Goal: Check status: Check status

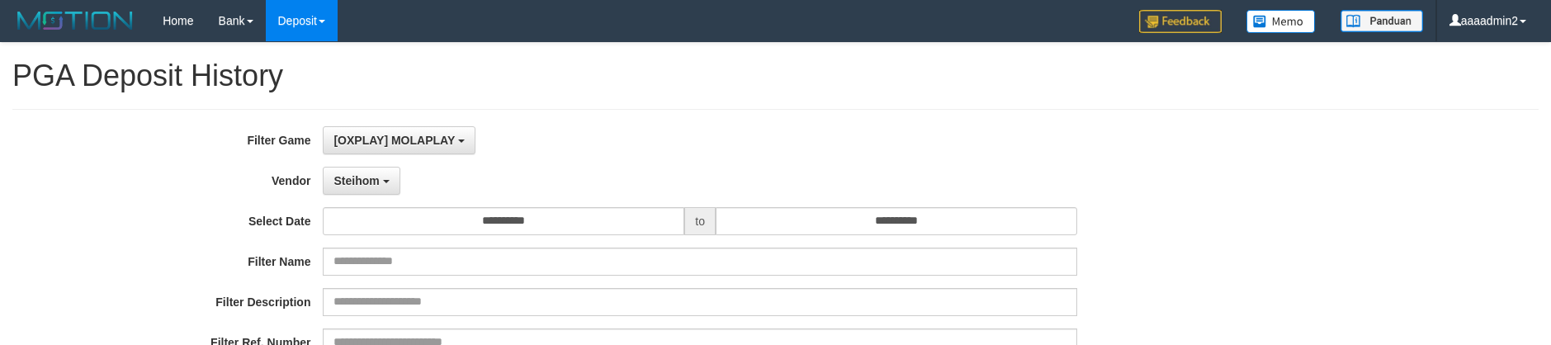
select select "**********"
select select "*"
select select "**"
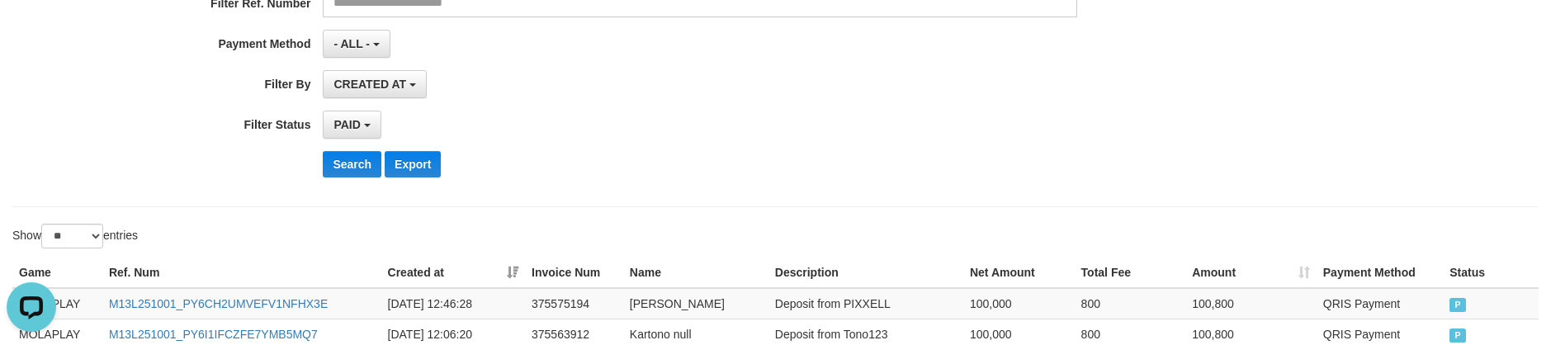
scroll to position [413, 0]
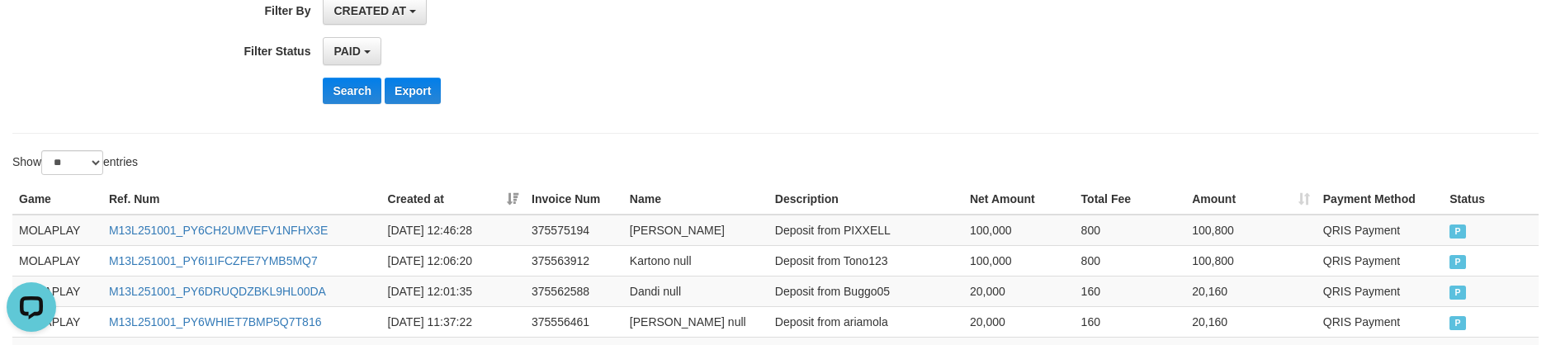
click at [356, 95] on button "Search" at bounding box center [352, 91] width 59 height 26
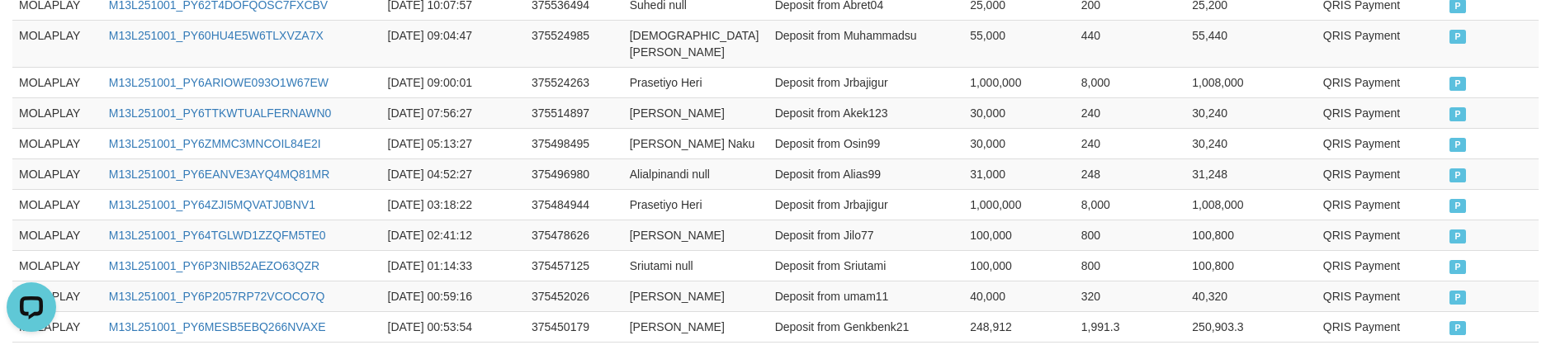
scroll to position [1116, 0]
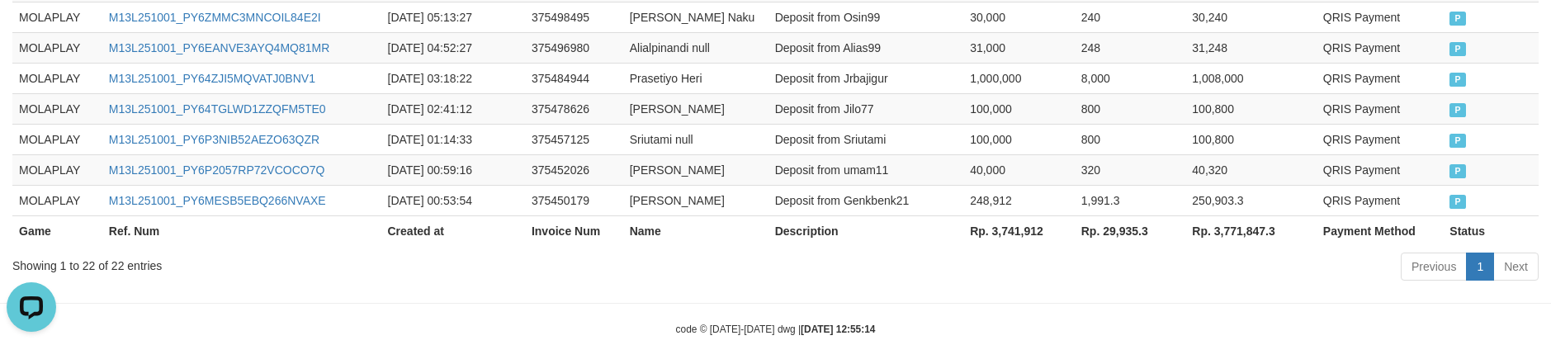
click at [998, 215] on th "Rp. 3,741,912" at bounding box center [1018, 230] width 111 height 31
copy th "3,741,912"
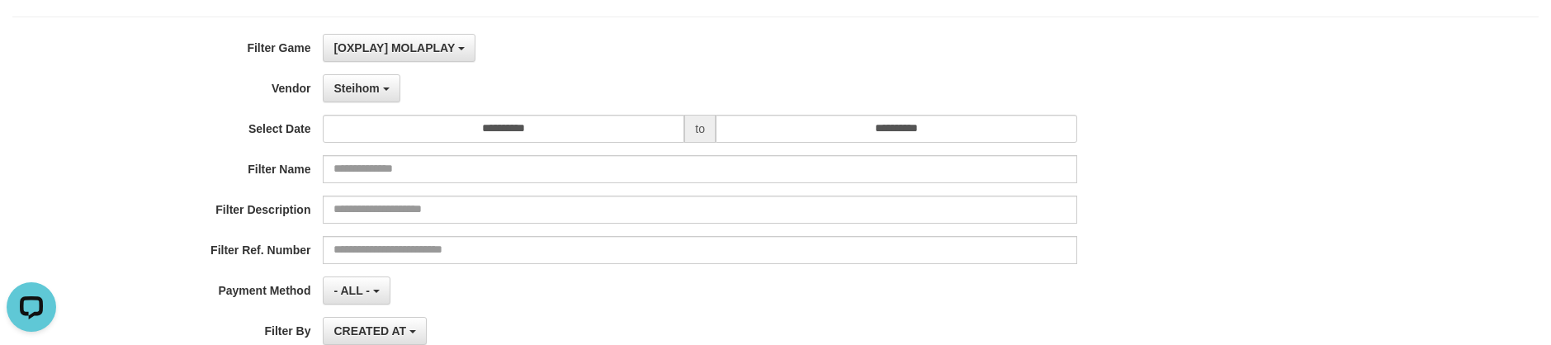
scroll to position [0, 0]
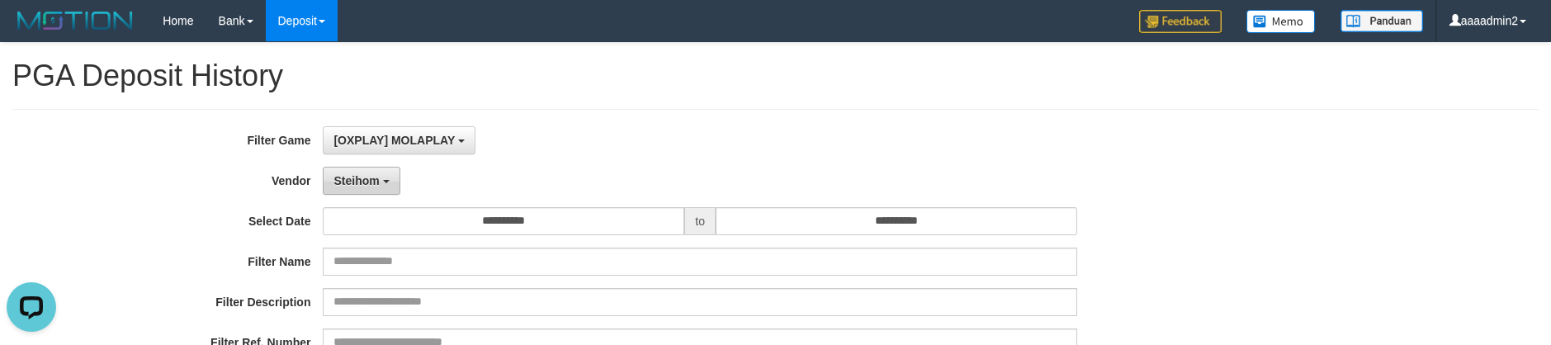
click at [372, 184] on span "Steihom" at bounding box center [355, 180] width 45 height 13
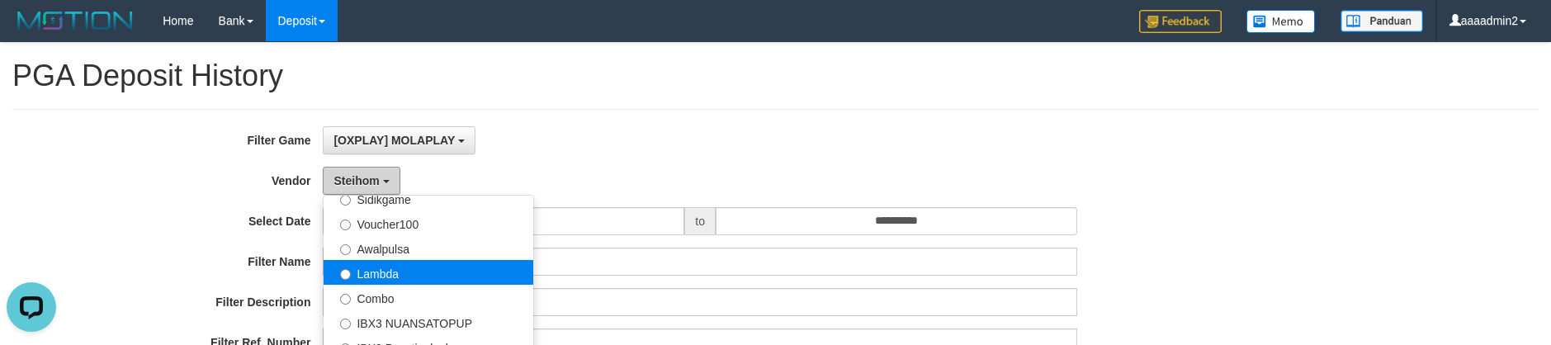
scroll to position [165, 0]
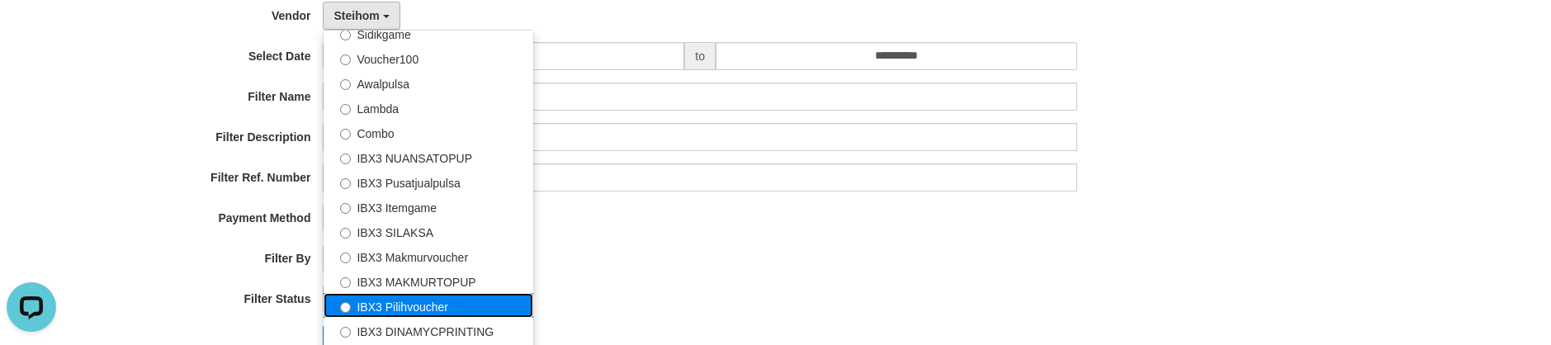
click at [434, 312] on label "IBX3 Pilihvoucher" at bounding box center [428, 305] width 210 height 25
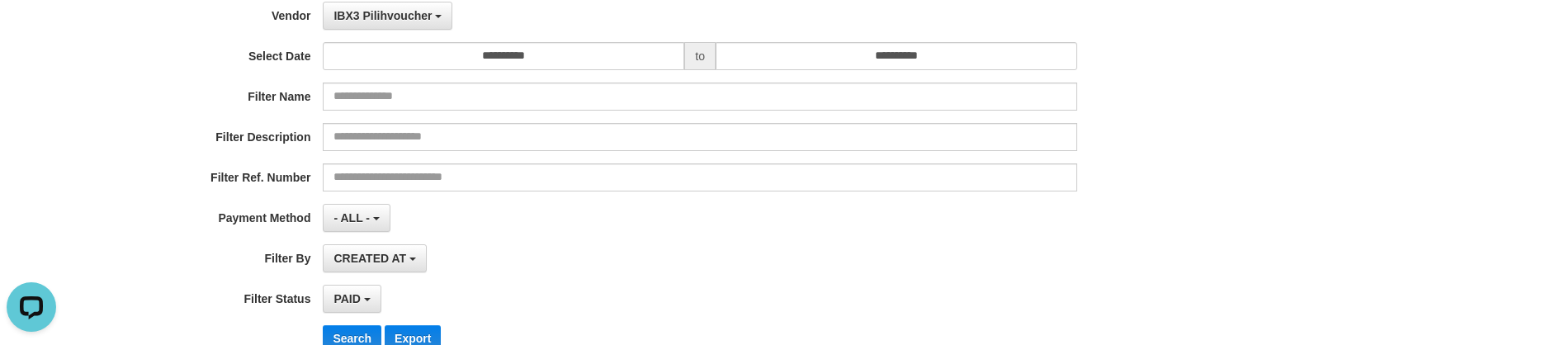
scroll to position [413, 0]
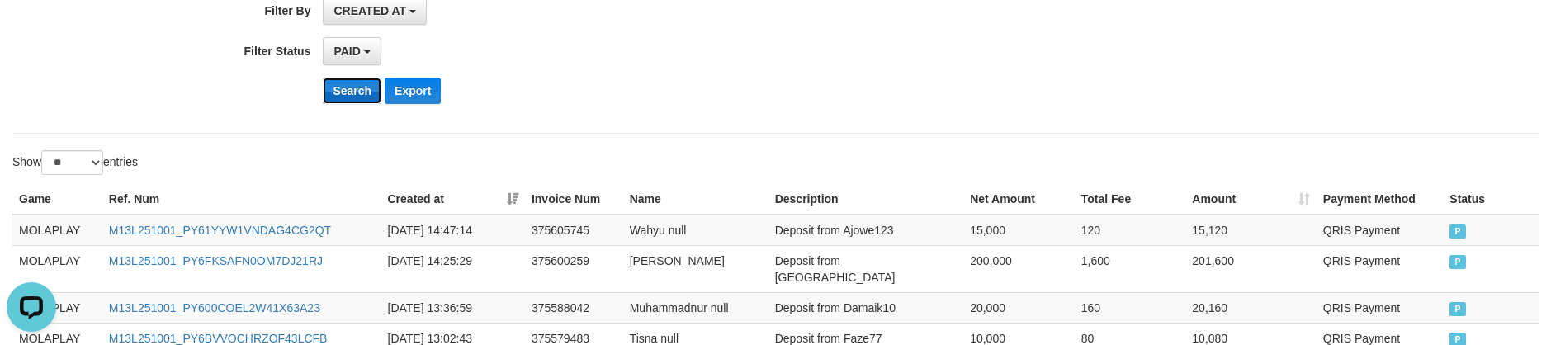
click at [352, 93] on button "Search" at bounding box center [352, 91] width 59 height 26
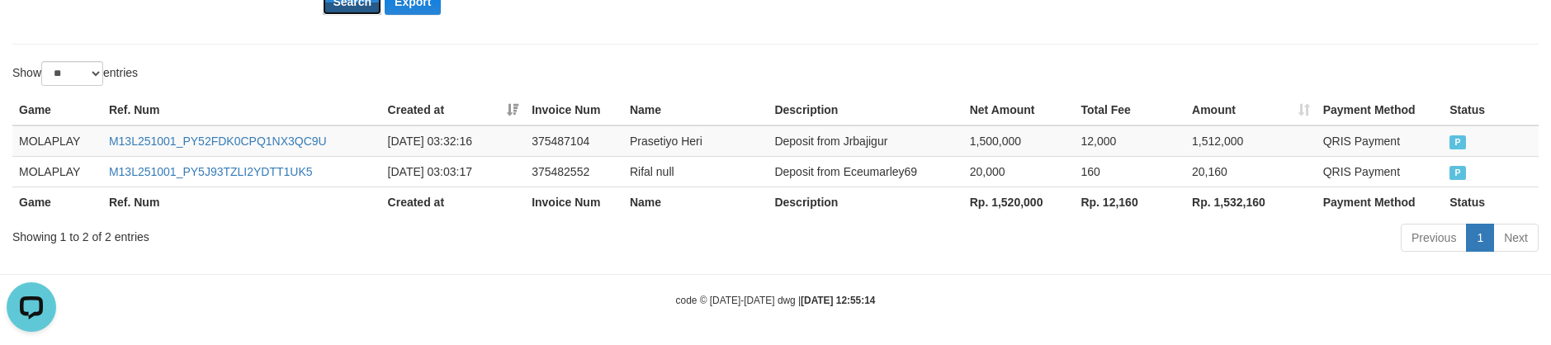
scroll to position [506, 0]
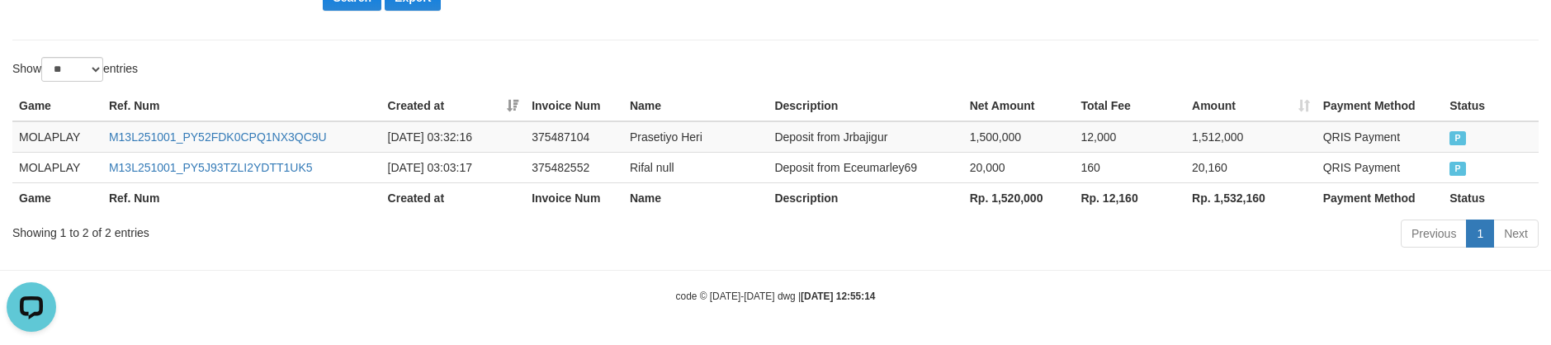
click at [1016, 193] on th "Rp. 1,520,000" at bounding box center [1018, 197] width 111 height 31
copy th "1,520,000"
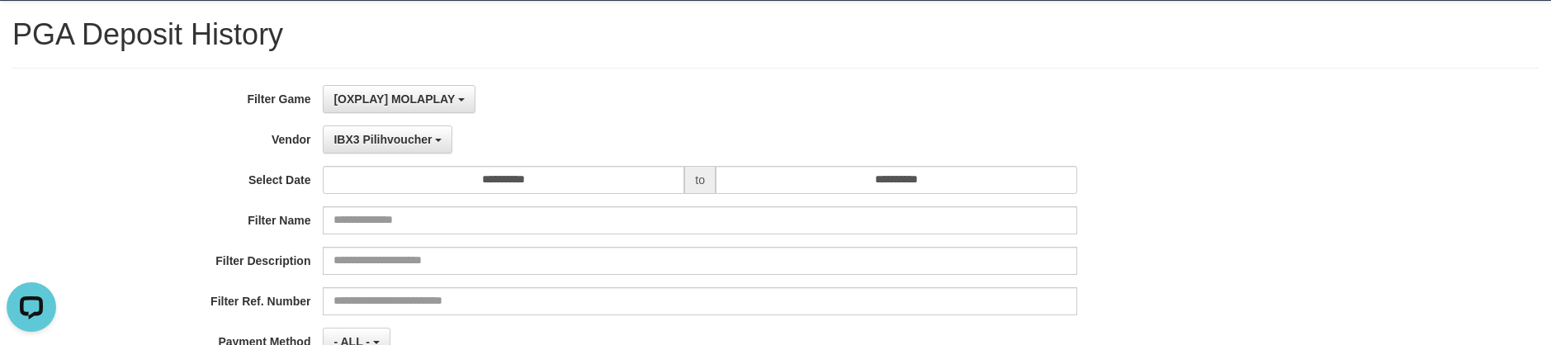
scroll to position [0, 0]
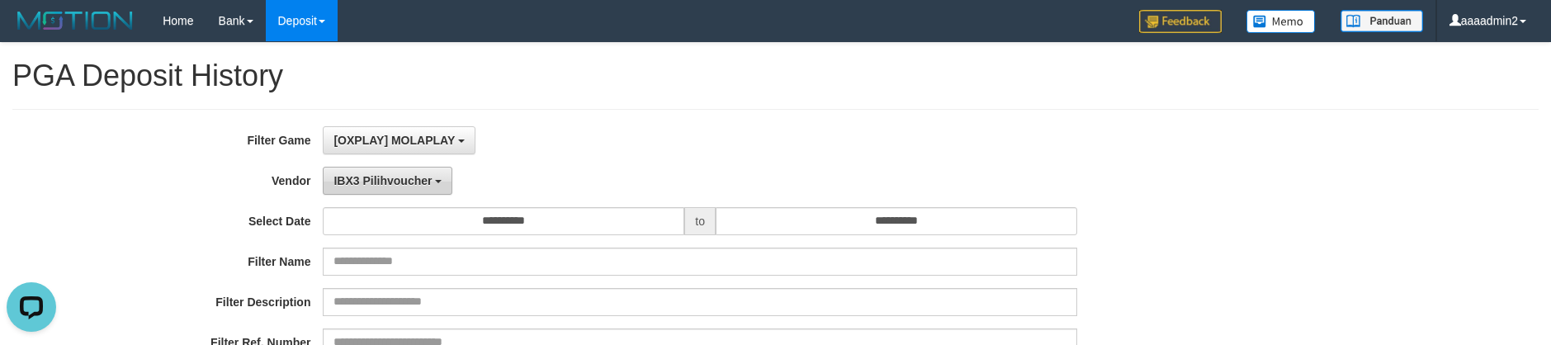
click at [402, 188] on button "IBX3 Pilihvoucher" at bounding box center [388, 181] width 130 height 28
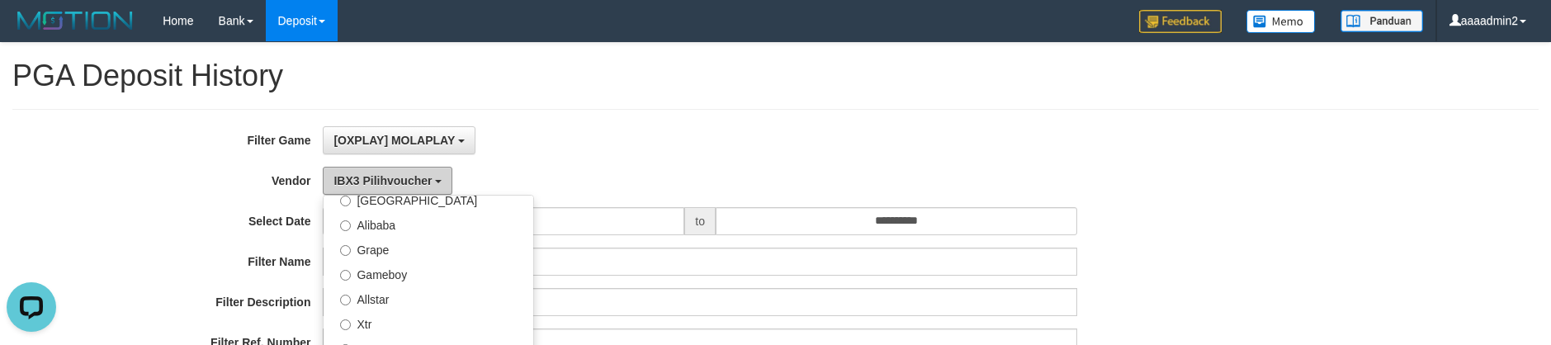
scroll to position [286, 0]
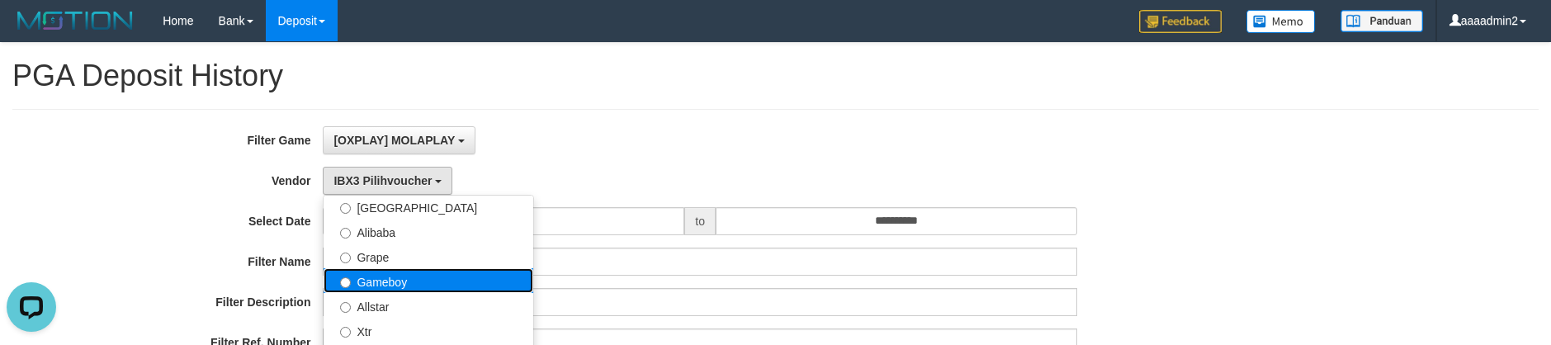
click at [405, 280] on label "Gameboy" at bounding box center [428, 280] width 210 height 25
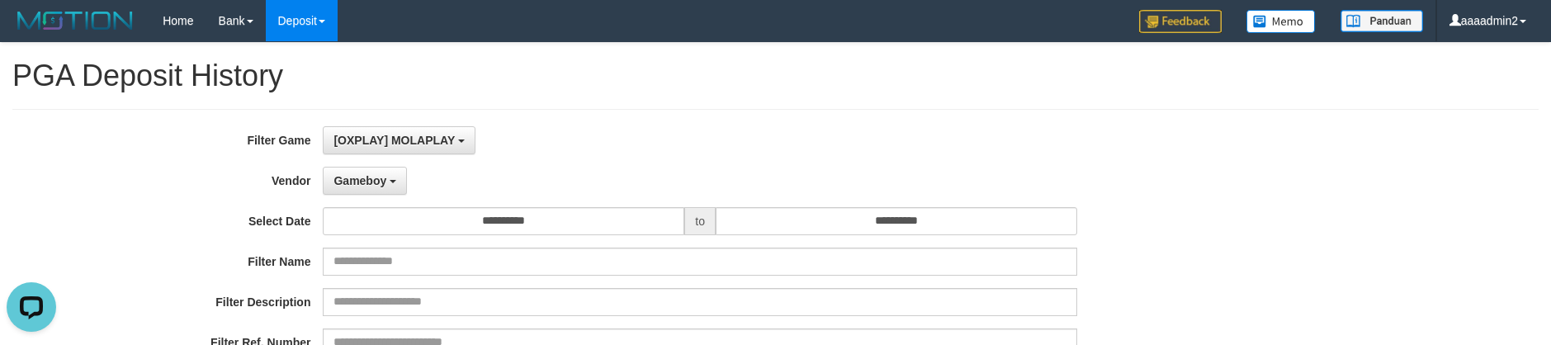
scroll to position [330, 0]
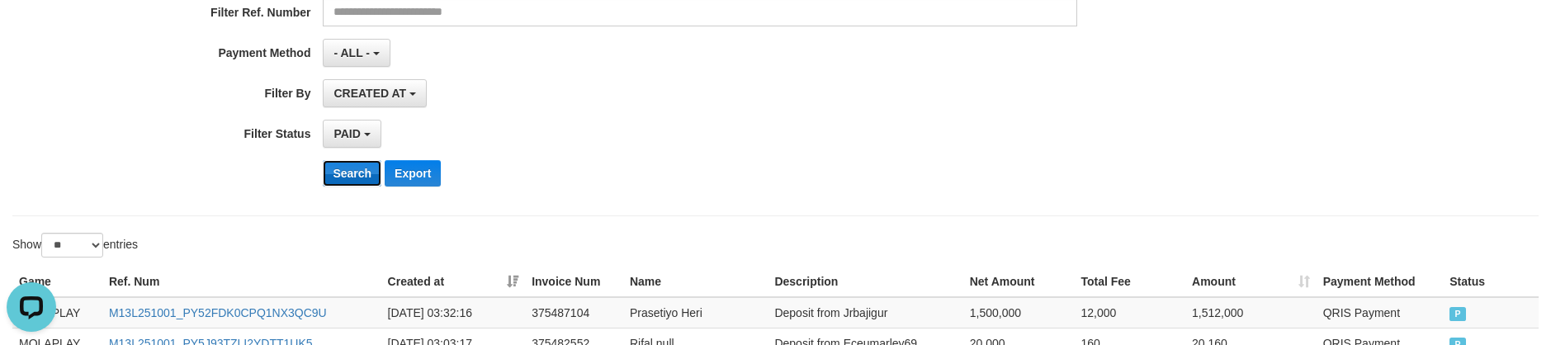
click at [324, 163] on button "Search" at bounding box center [352, 173] width 59 height 26
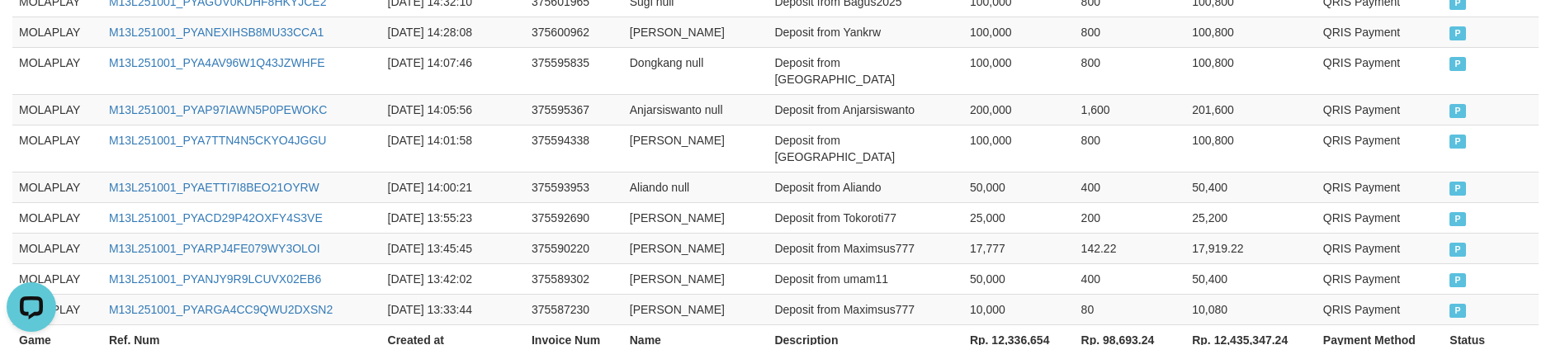
scroll to position [1208, 0]
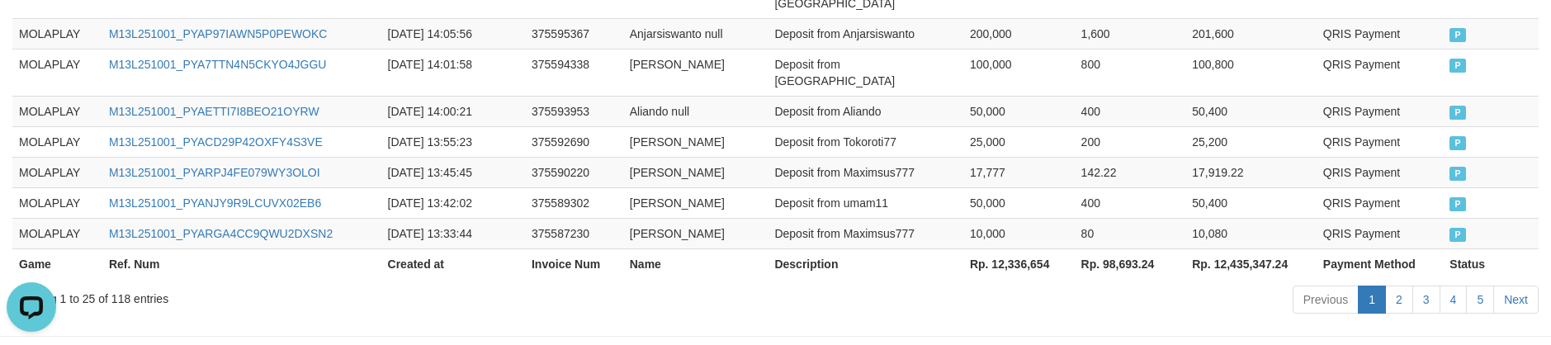
click at [1008, 248] on th "Rp. 12,336,654" at bounding box center [1018, 263] width 111 height 31
copy th "12,336,654"
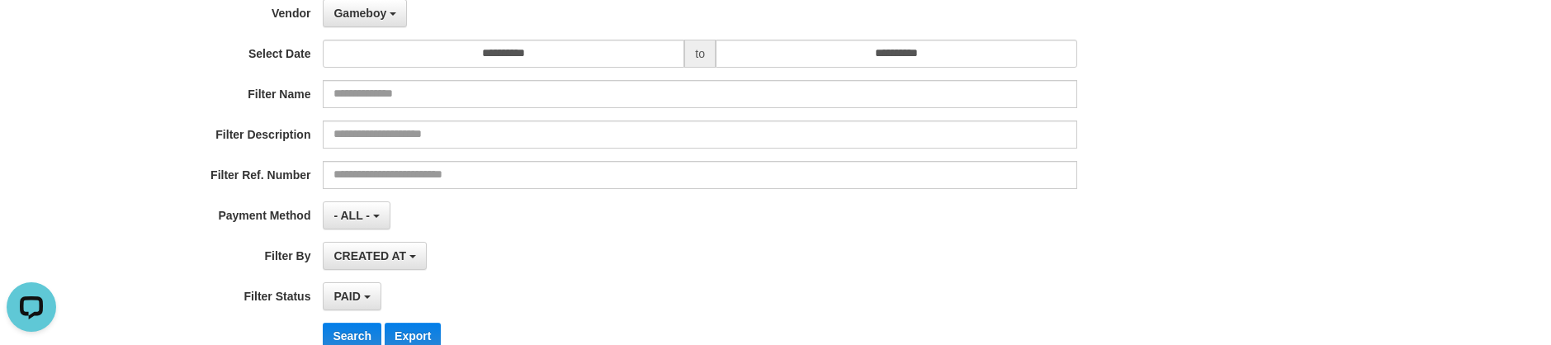
scroll to position [53, 0]
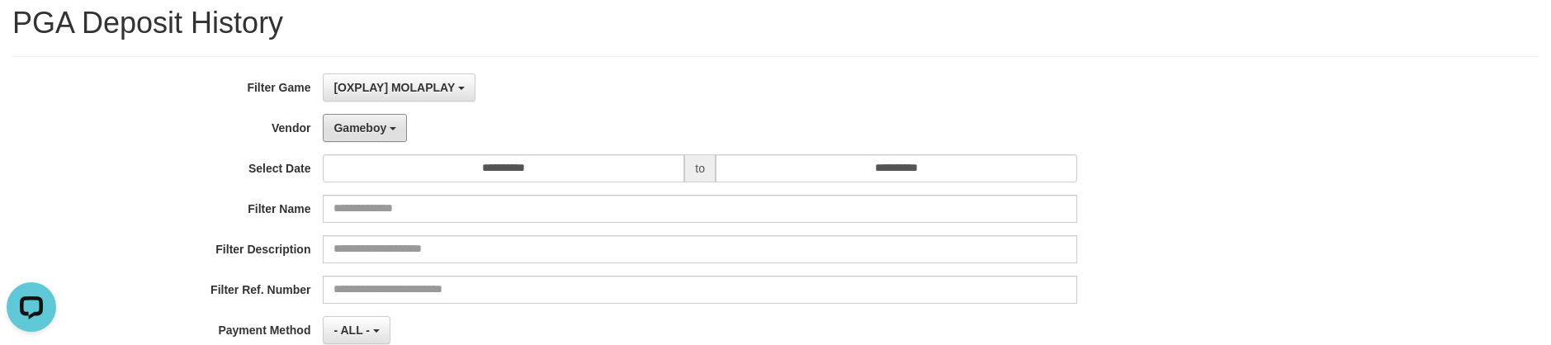
drag, startPoint x: 374, startPoint y: 126, endPoint x: 386, endPoint y: 152, distance: 28.4
click at [374, 126] on span "Gameboy" at bounding box center [359, 127] width 53 height 13
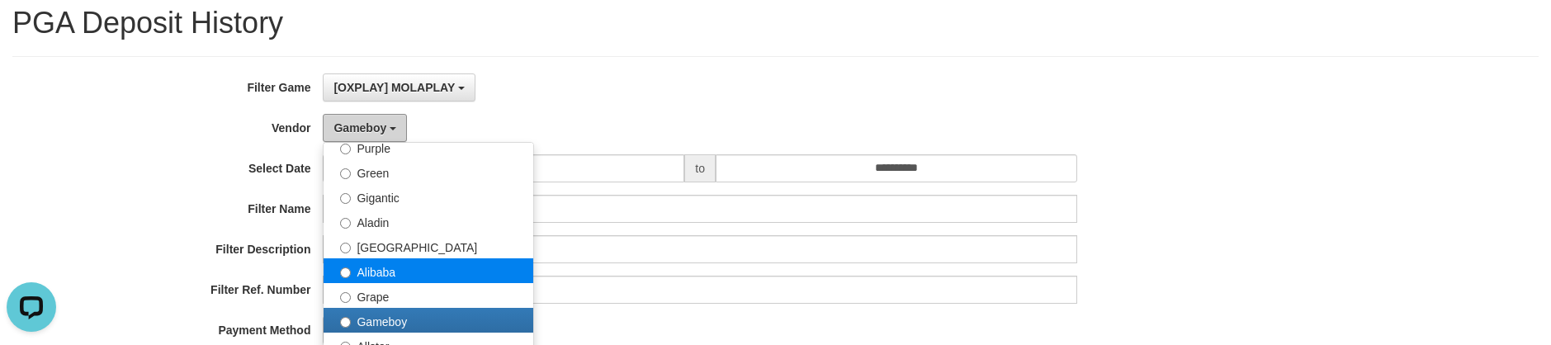
scroll to position [203, 0]
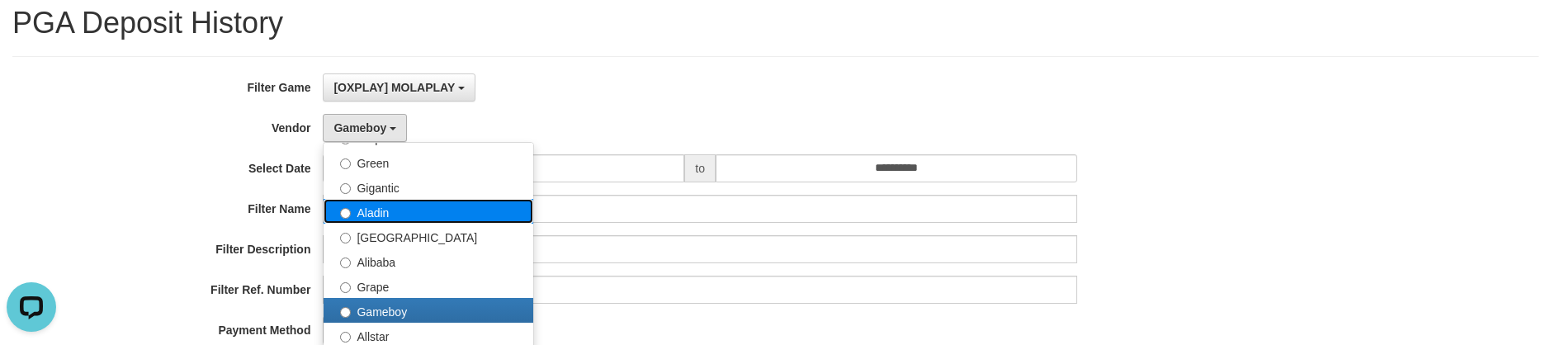
click at [403, 220] on label "Aladin" at bounding box center [428, 211] width 210 height 25
select select "**********"
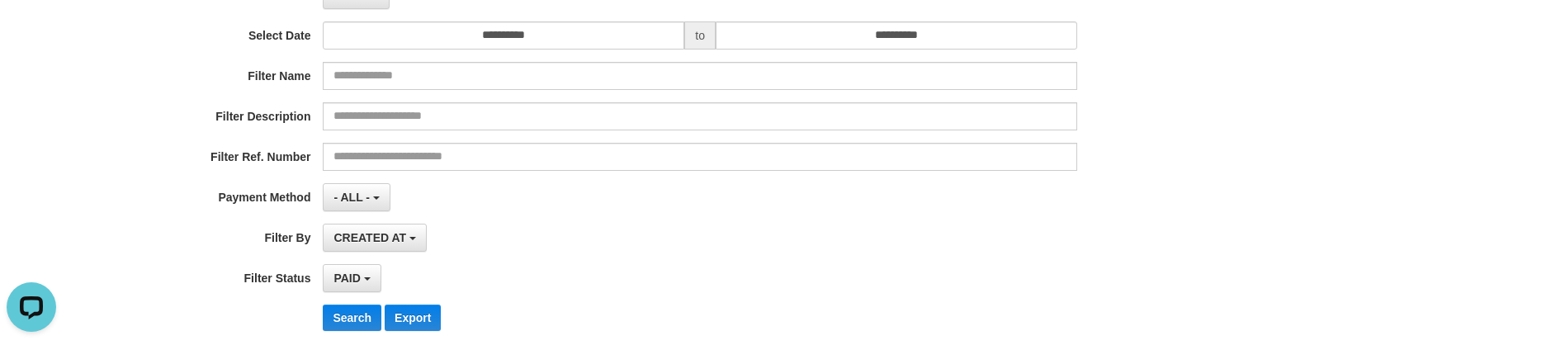
scroll to position [383, 0]
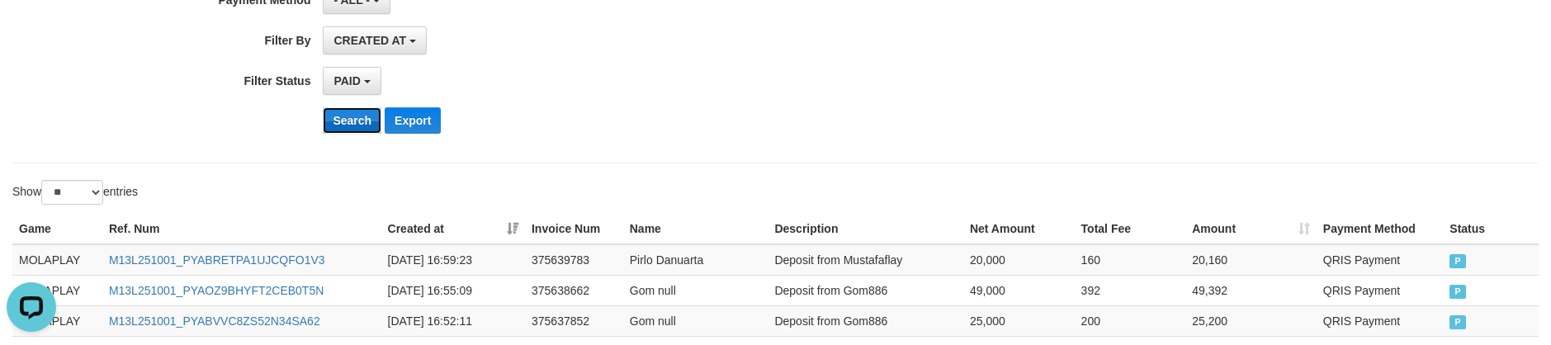
click at [347, 129] on button "Search" at bounding box center [352, 120] width 59 height 26
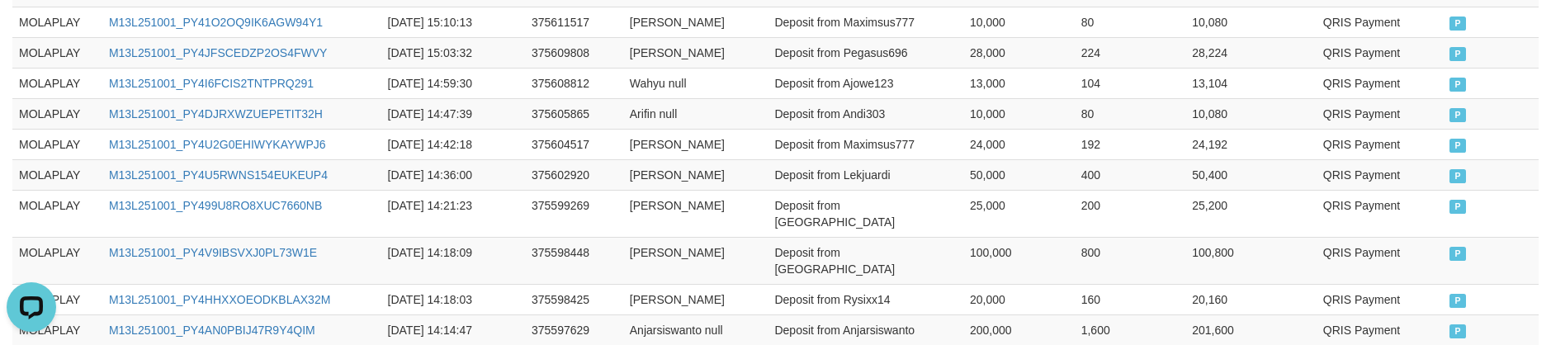
scroll to position [1208, 0]
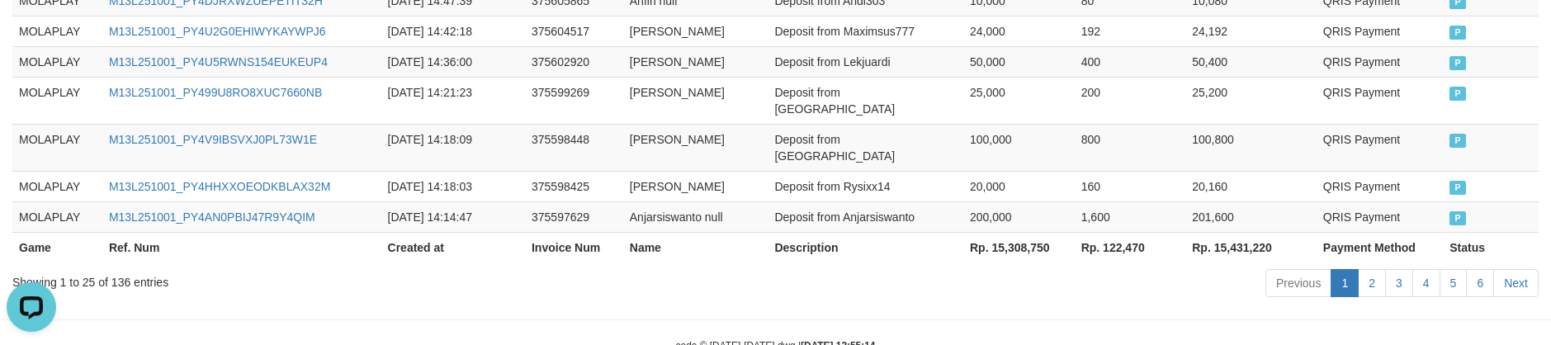
click at [1013, 232] on th "Rp. 15,308,750" at bounding box center [1018, 247] width 111 height 31
copy th "15,308,750"
click at [934, 267] on div "Previous 1 2 3 4 5 6 Next" at bounding box center [1099, 284] width 880 height 35
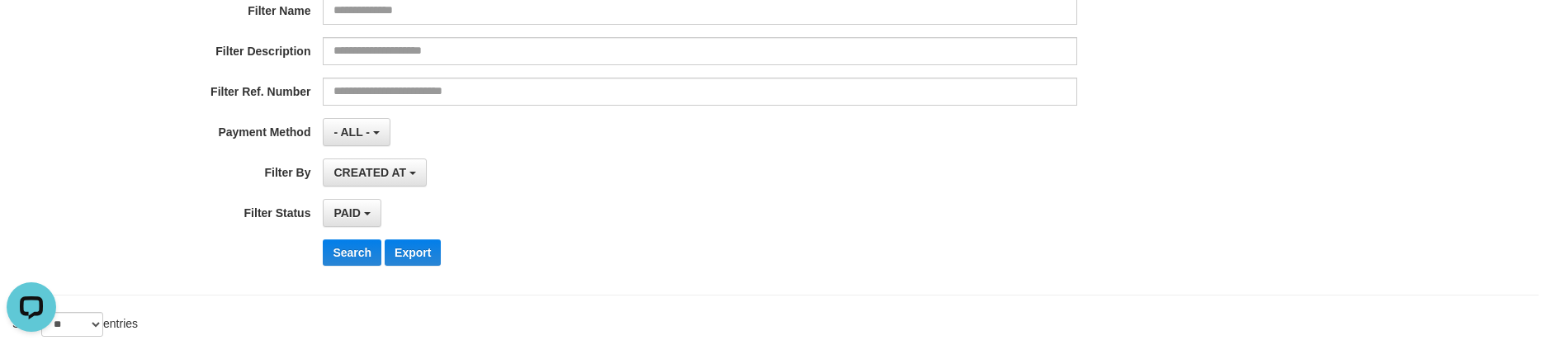
scroll to position [135, 0]
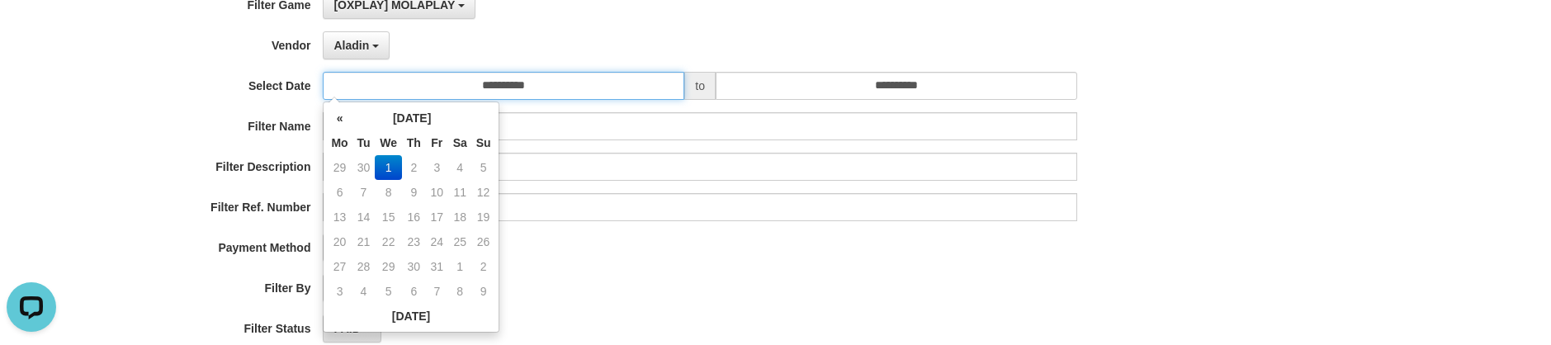
click at [574, 86] on input "**********" at bounding box center [503, 86] width 361 height 28
click at [338, 172] on td "29" at bounding box center [339, 167] width 25 height 25
type input "**********"
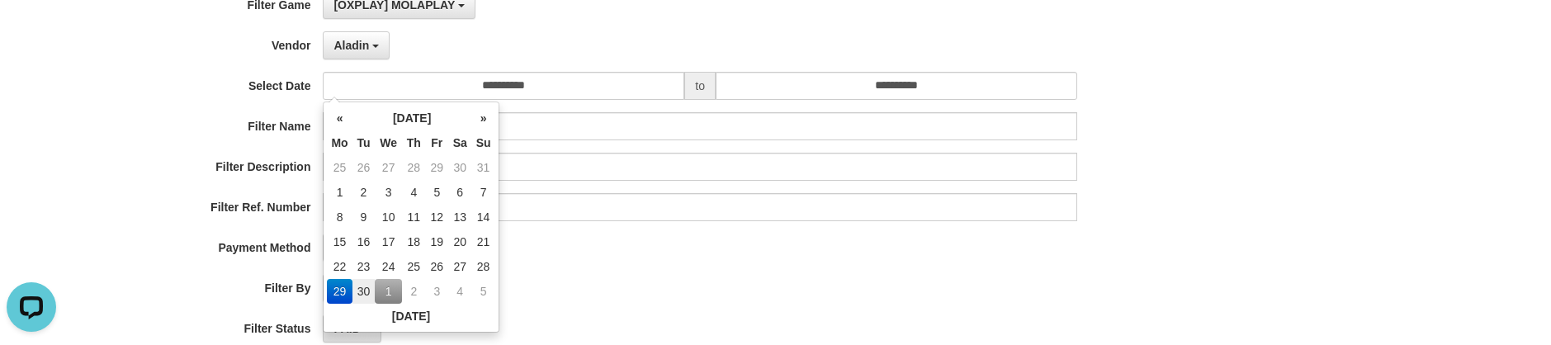
click at [1178, 184] on div "**********" at bounding box center [646, 192] width 1292 height 403
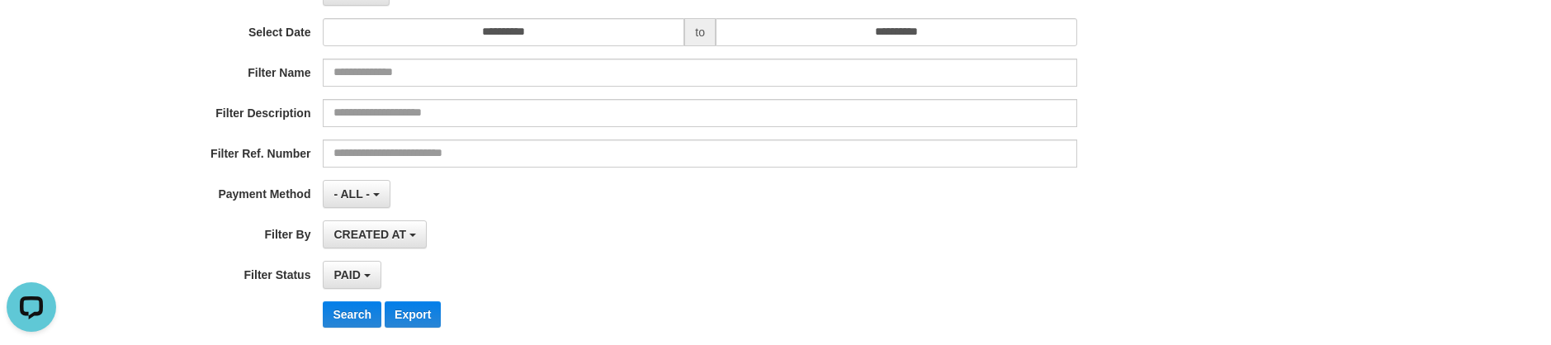
scroll to position [218, 0]
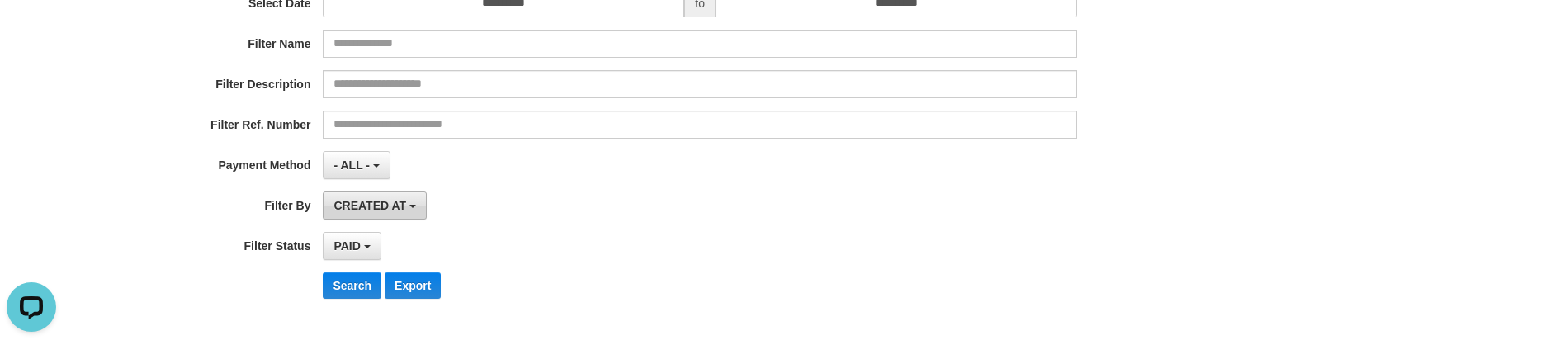
click at [368, 201] on span "CREATED AT" at bounding box center [369, 205] width 73 height 13
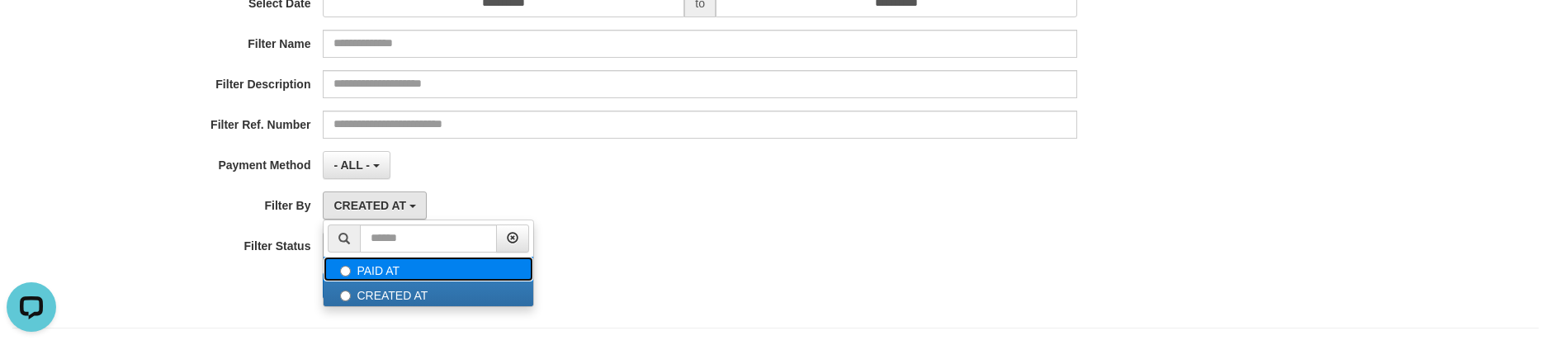
click at [378, 273] on label "PAID AT" at bounding box center [428, 269] width 210 height 25
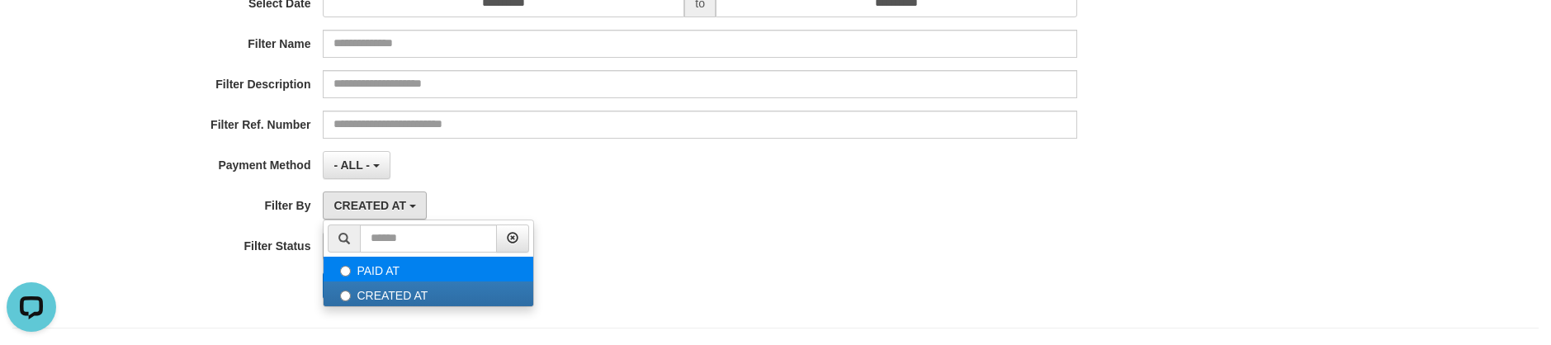
select select "*"
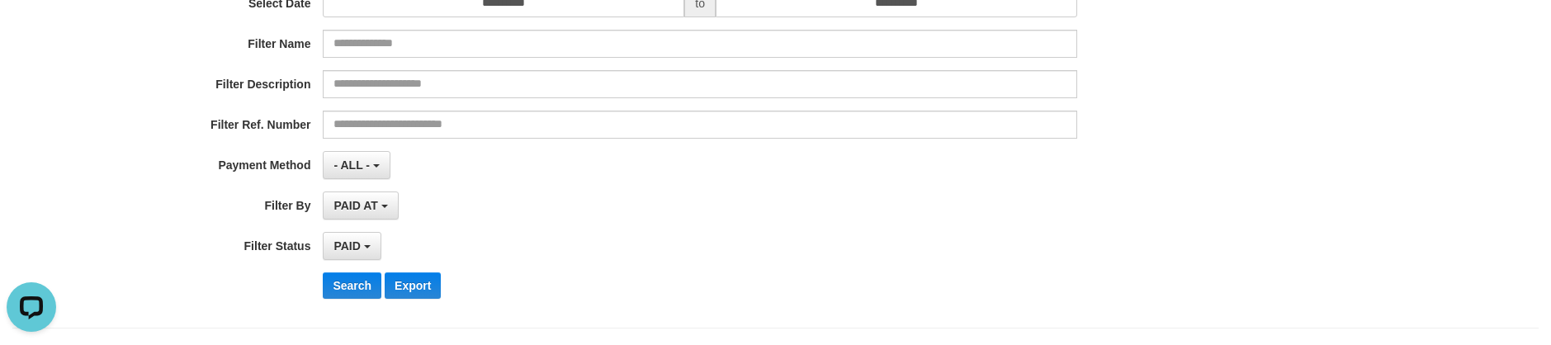
drag, startPoint x: 743, startPoint y: 238, endPoint x: 683, endPoint y: 230, distance: 59.9
click at [743, 237] on div "PAID SELECT ALL - ALL - SELECT STATUS PENDING/UNPAID PAID CANCELED EXPIRED" at bounding box center [699, 246] width 753 height 28
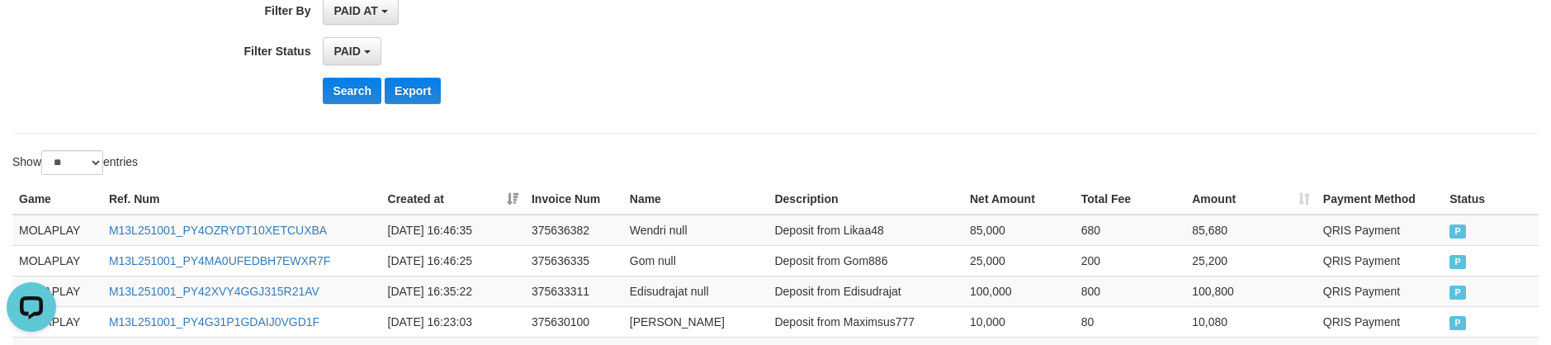
scroll to position [383, 0]
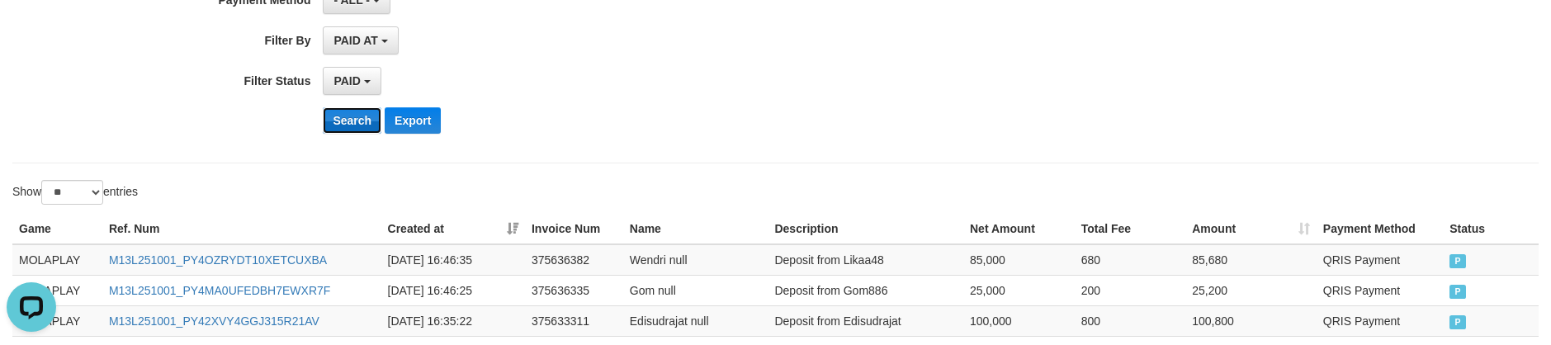
click at [357, 120] on button "Search" at bounding box center [352, 120] width 59 height 26
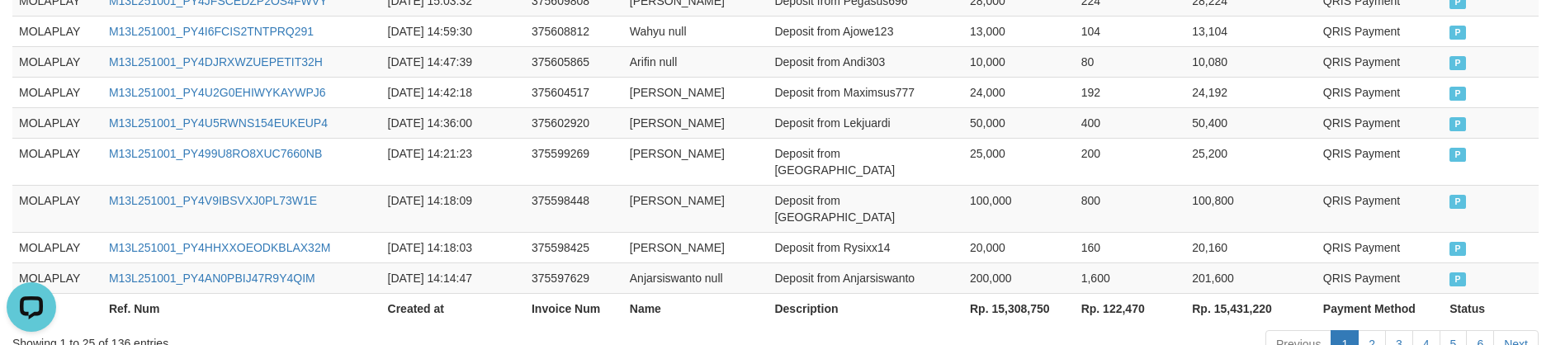
scroll to position [1208, 0]
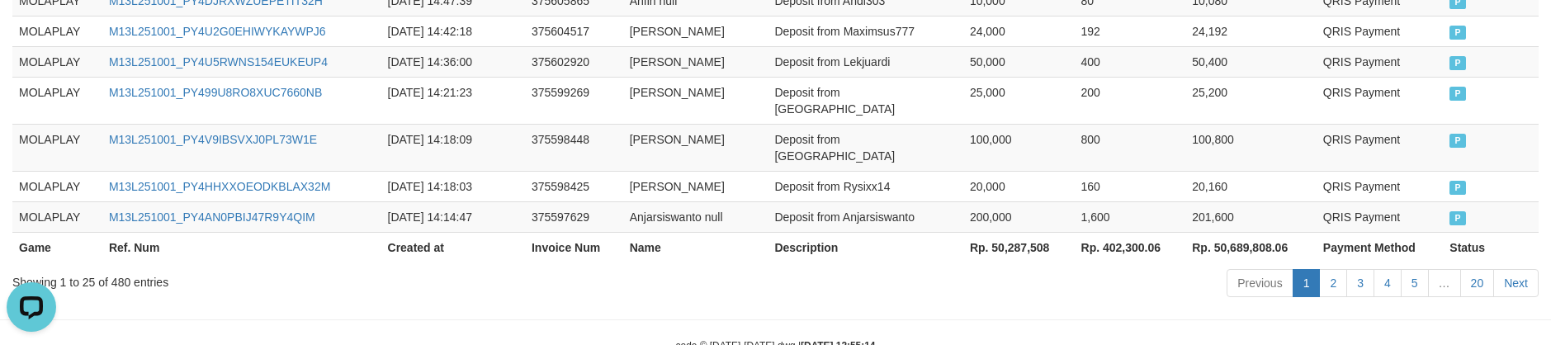
click at [1013, 232] on th "Rp. 50,287,508" at bounding box center [1018, 247] width 111 height 31
copy th "50,287,508"
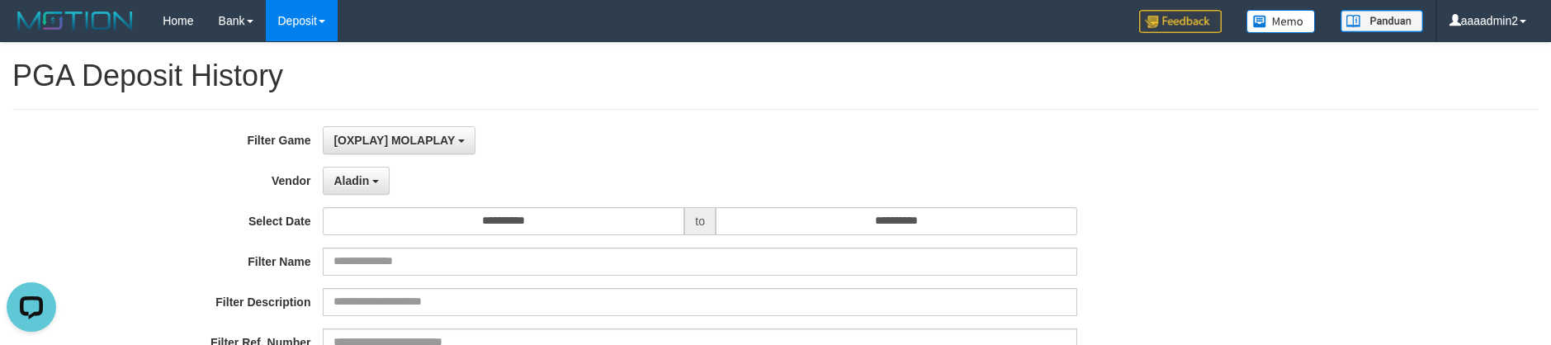
scroll to position [83, 0]
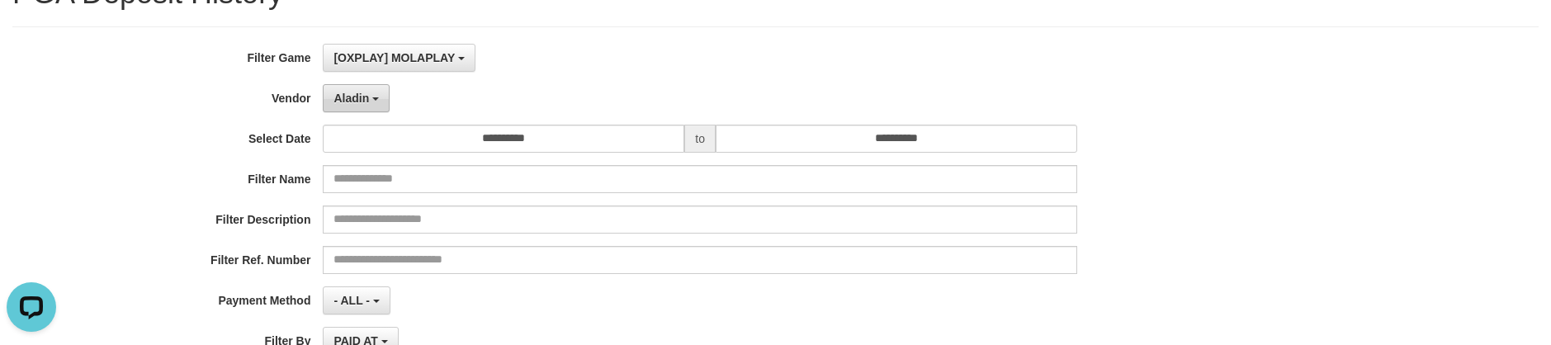
click at [353, 99] on span "Aladin" at bounding box center [350, 98] width 35 height 13
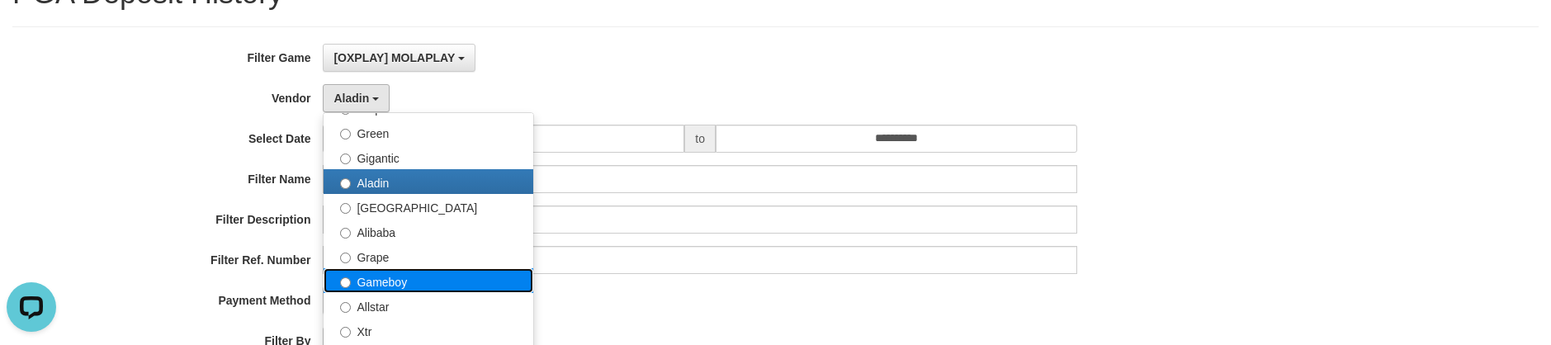
click at [434, 286] on label "Gameboy" at bounding box center [428, 280] width 210 height 25
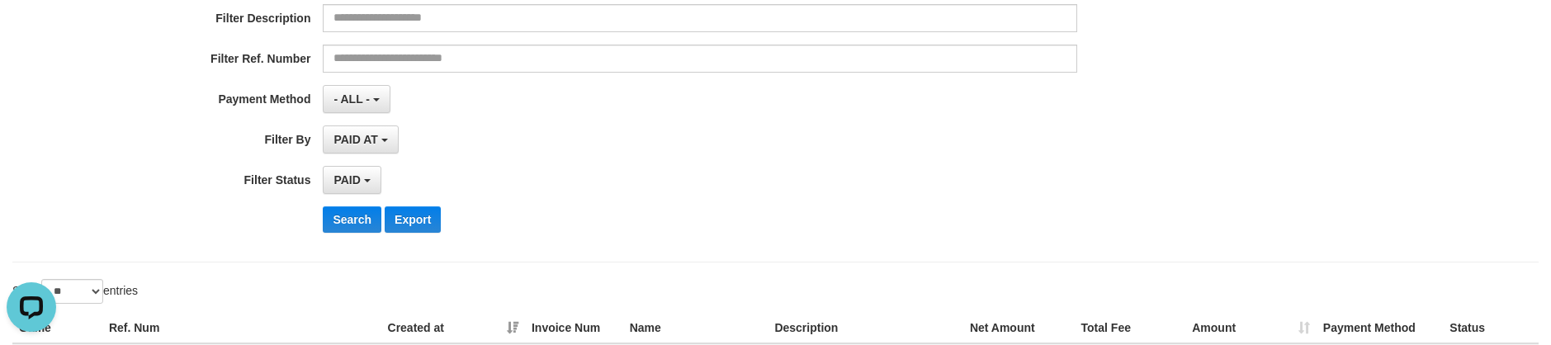
scroll to position [413, 0]
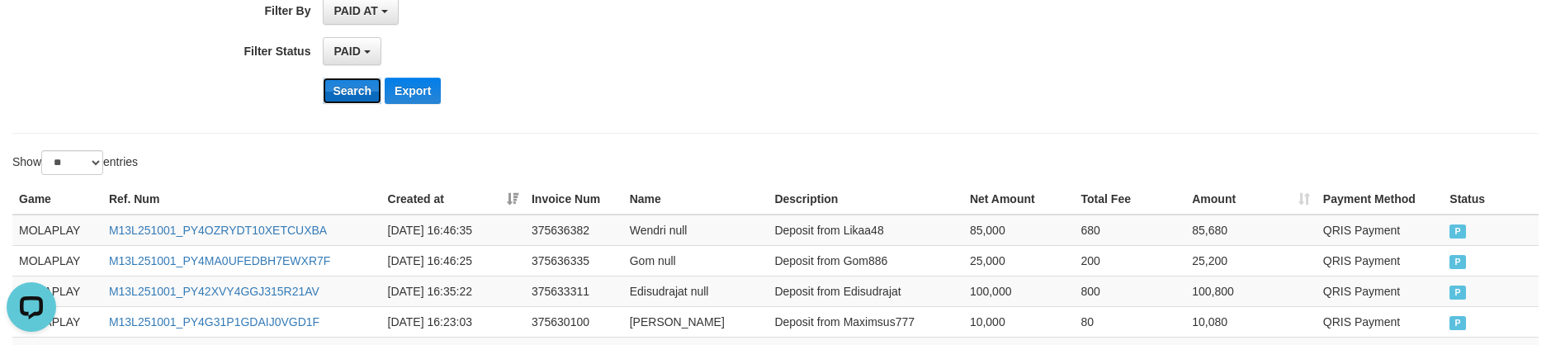
click at [371, 92] on button "Search" at bounding box center [352, 91] width 59 height 26
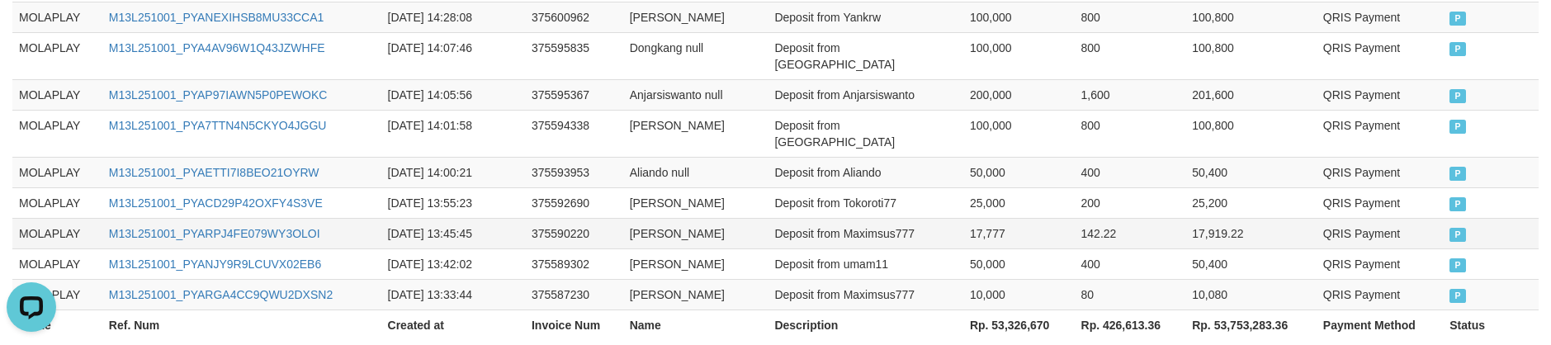
scroll to position [1208, 0]
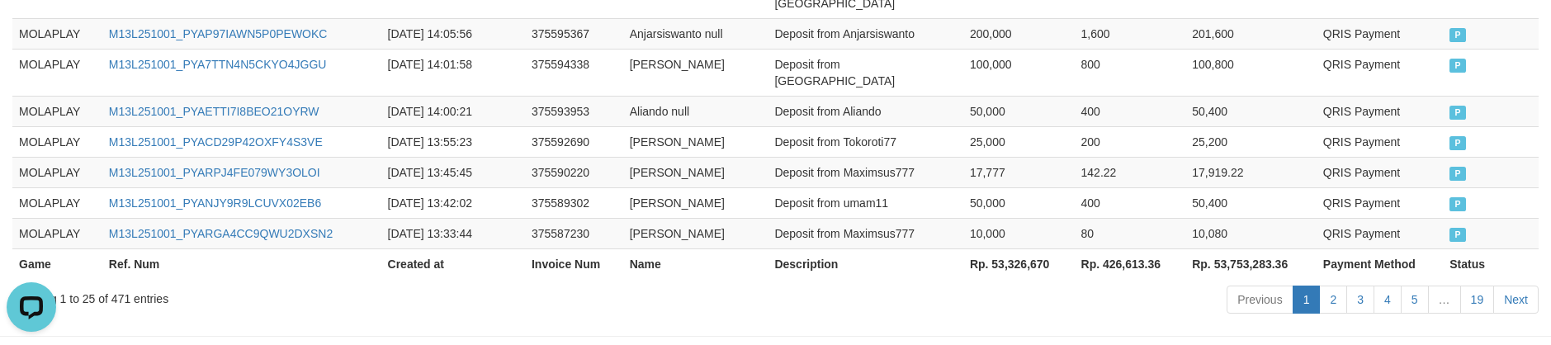
click at [1027, 248] on th "Rp. 53,326,670" at bounding box center [1018, 263] width 111 height 31
copy th "53,326,670"
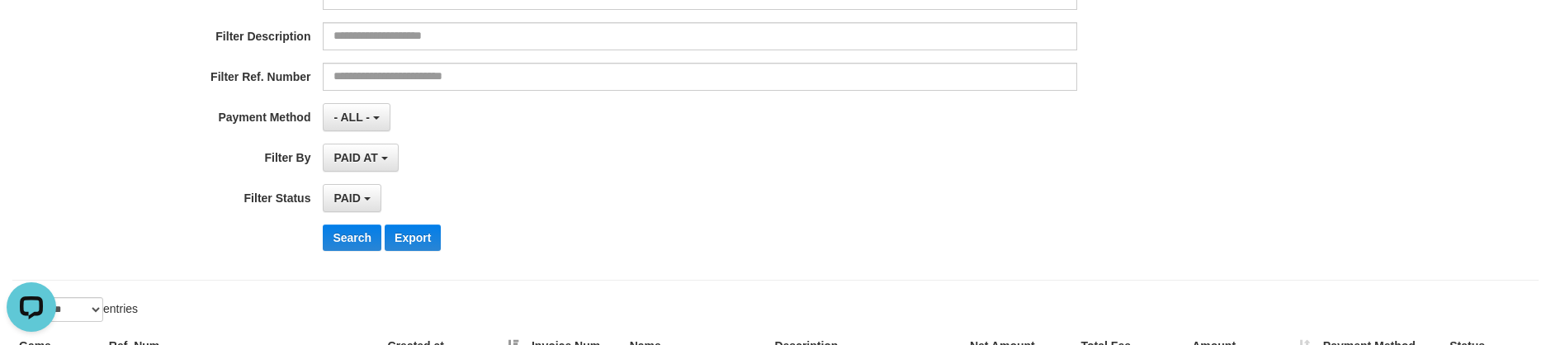
scroll to position [135, 0]
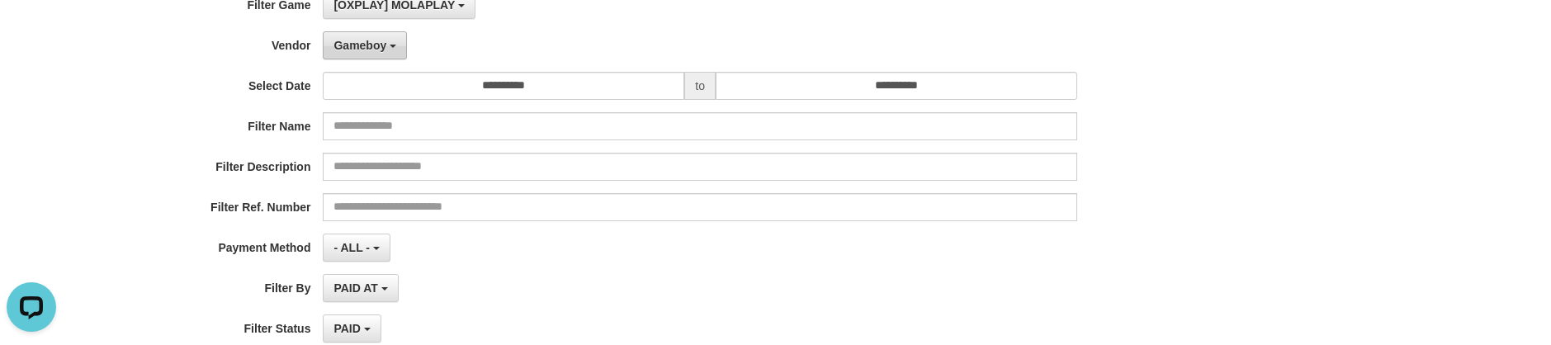
click at [379, 44] on span "Gameboy" at bounding box center [359, 45] width 53 height 13
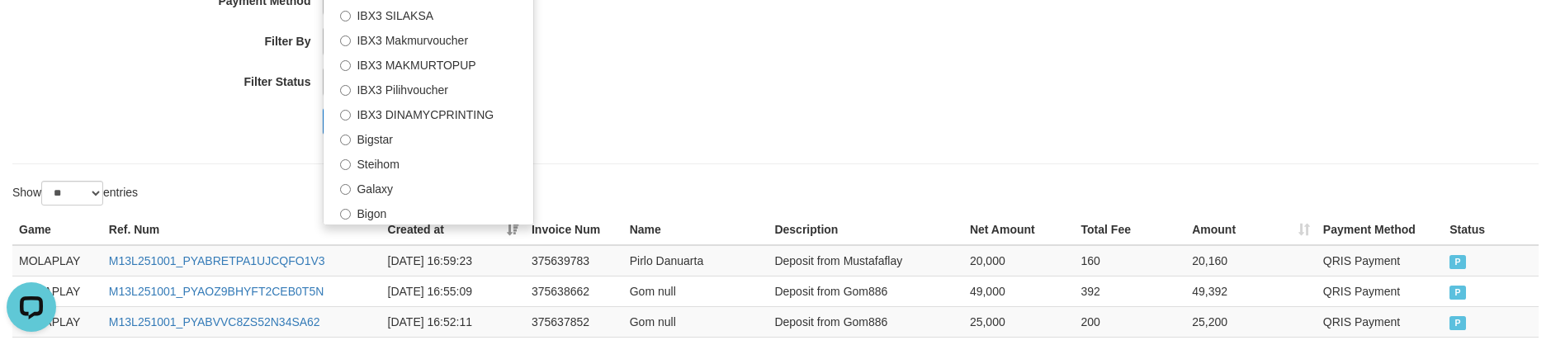
scroll to position [383, 0]
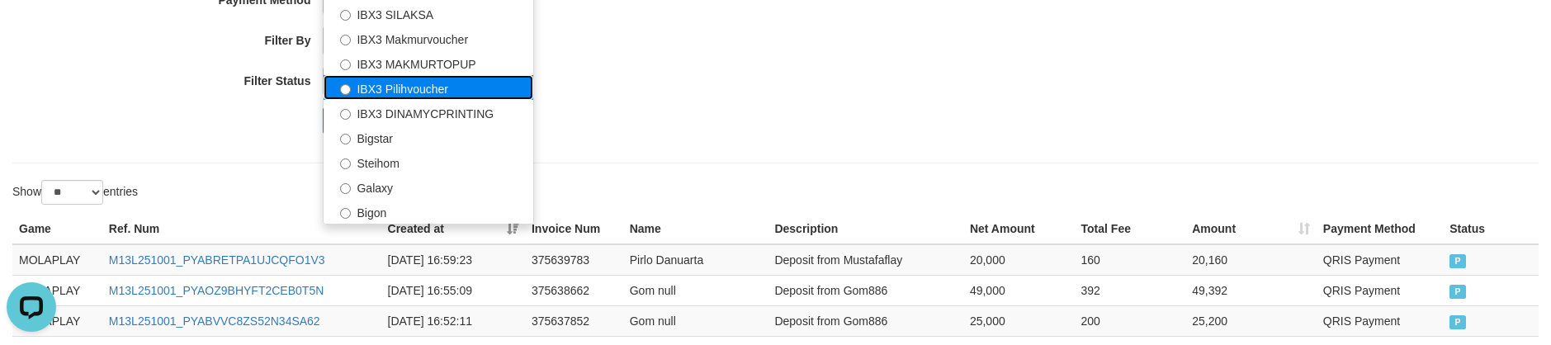
click at [463, 85] on label "IBX3 Pilihvoucher" at bounding box center [428, 87] width 210 height 25
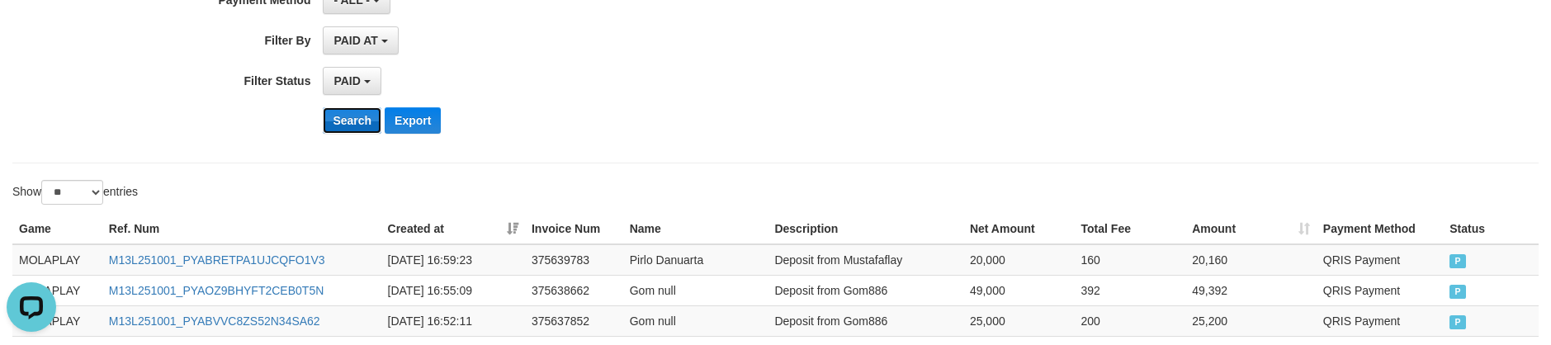
click at [356, 125] on button "Search" at bounding box center [352, 120] width 59 height 26
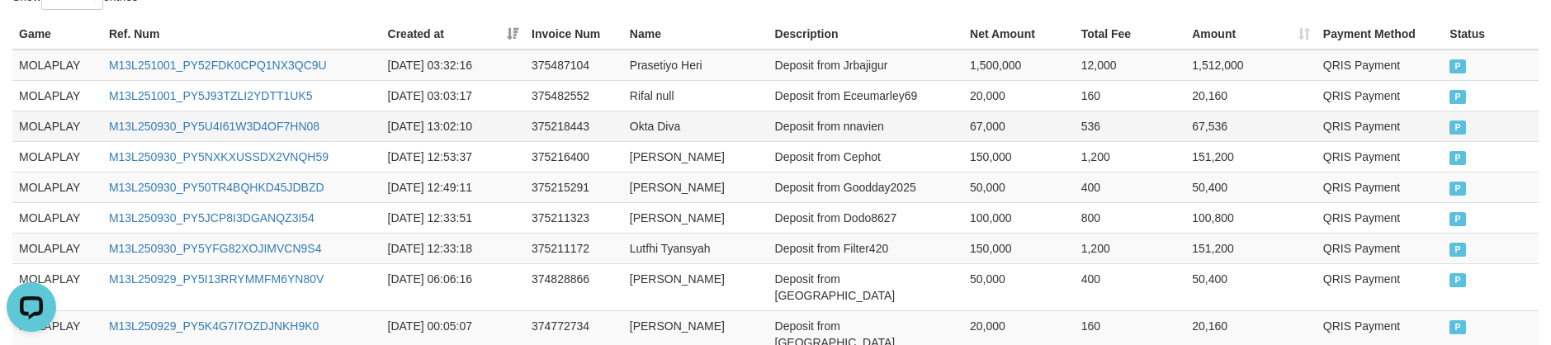
scroll to position [720, 0]
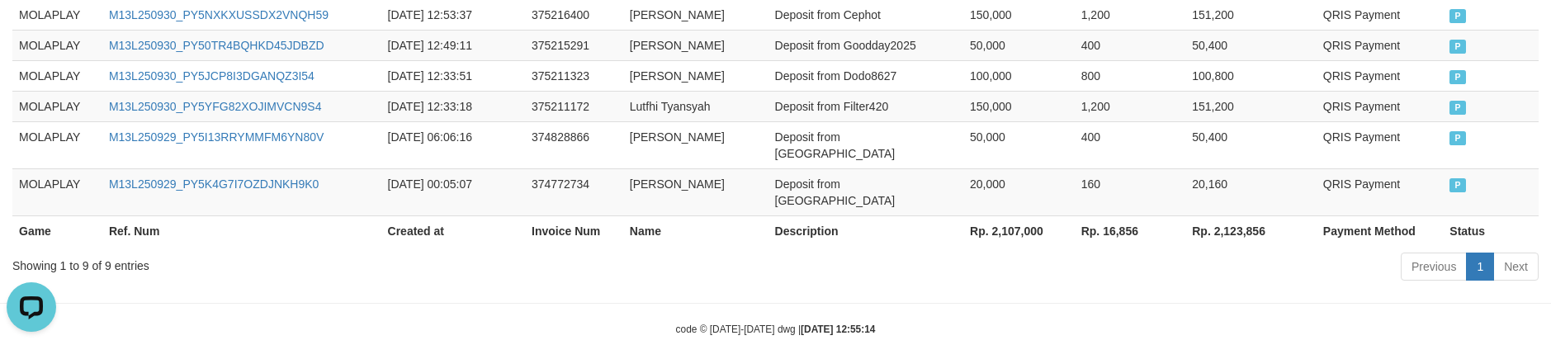
click at [1023, 215] on th "Rp. 2,107,000" at bounding box center [1018, 230] width 111 height 31
copy th "2,107,000"
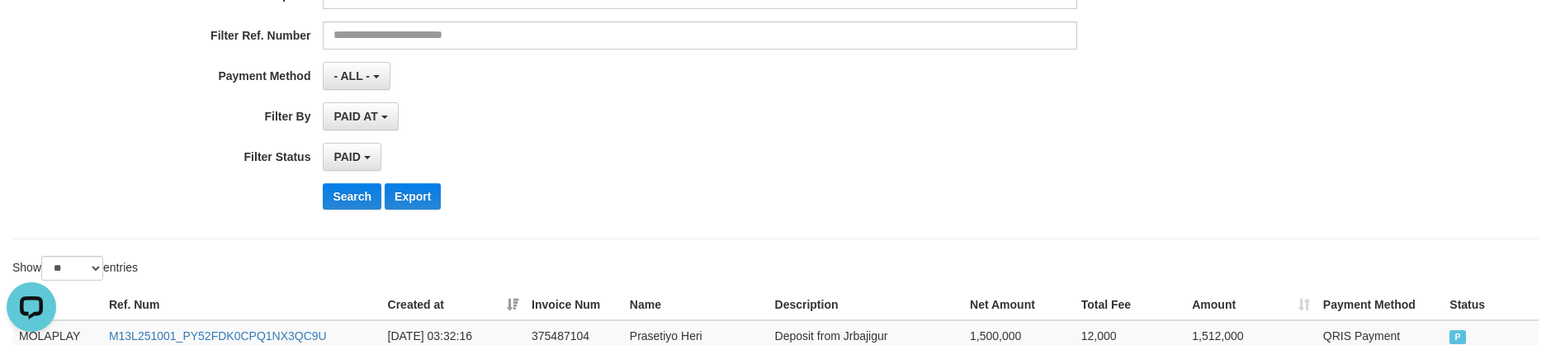
scroll to position [59, 0]
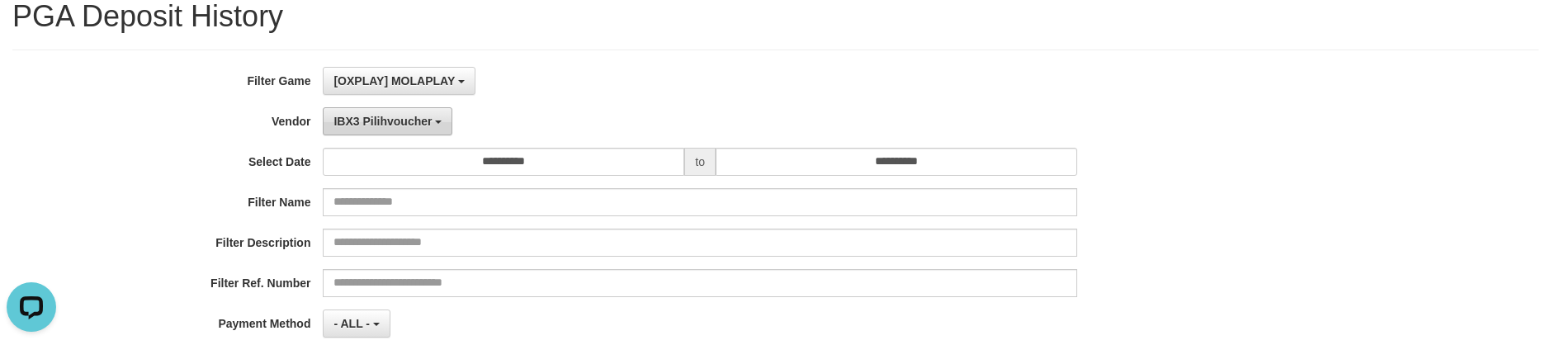
click at [385, 122] on span "IBX3 Pilihvoucher" at bounding box center [382, 121] width 98 height 13
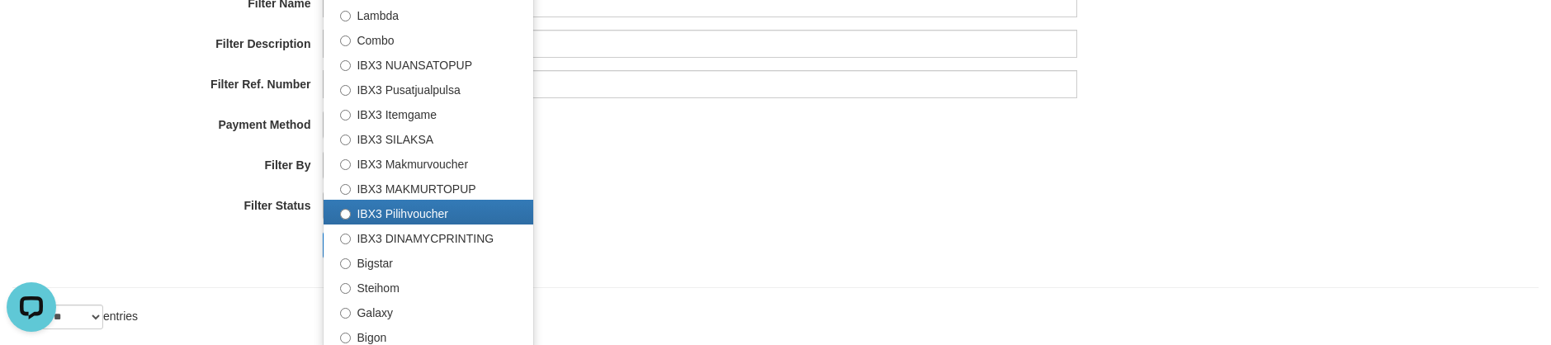
scroll to position [389, 0]
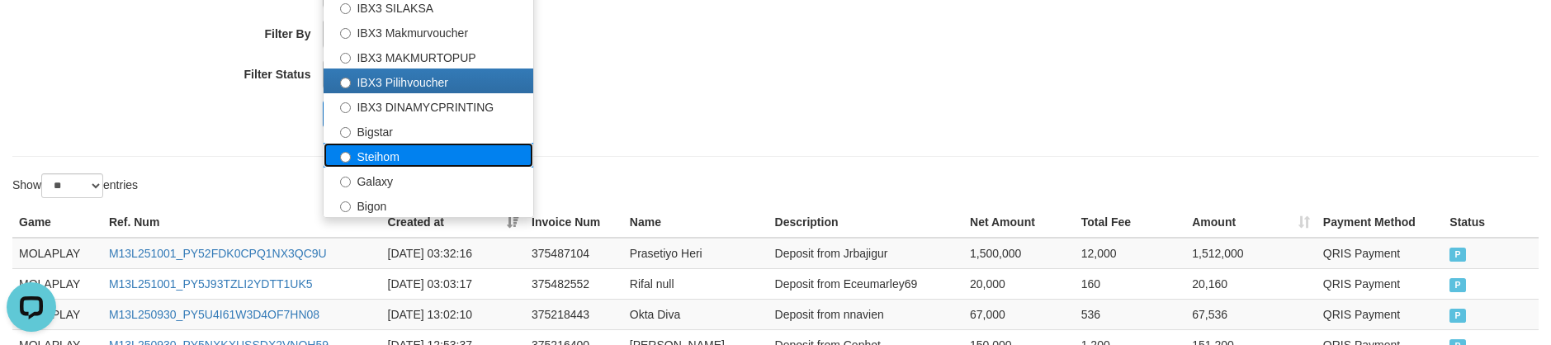
click at [399, 158] on label "Steihom" at bounding box center [428, 155] width 210 height 25
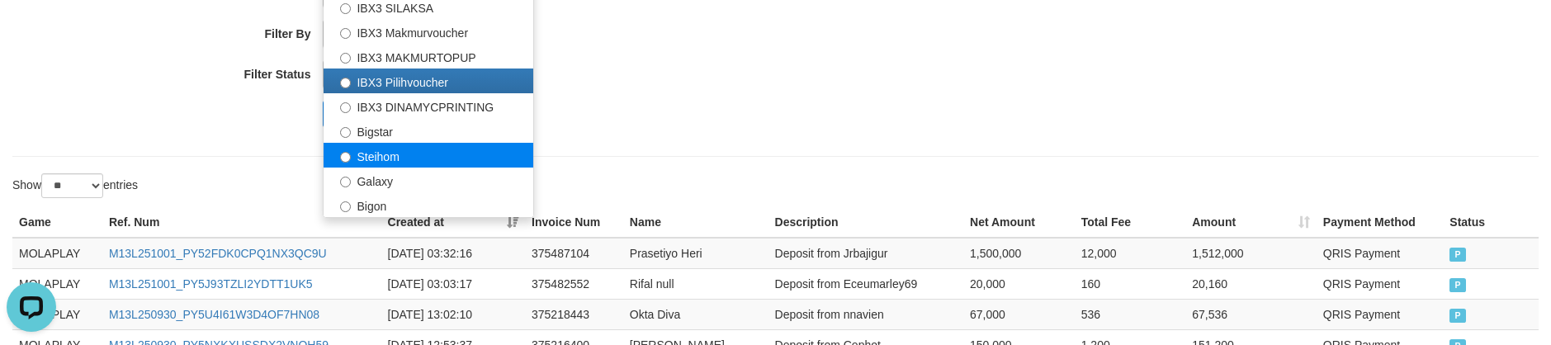
select select "**********"
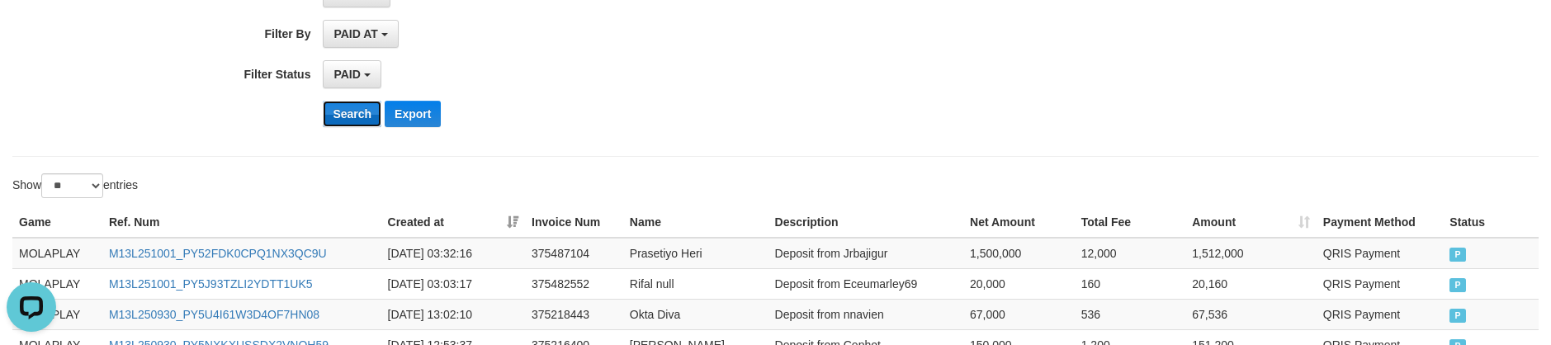
click at [351, 115] on button "Search" at bounding box center [352, 114] width 59 height 26
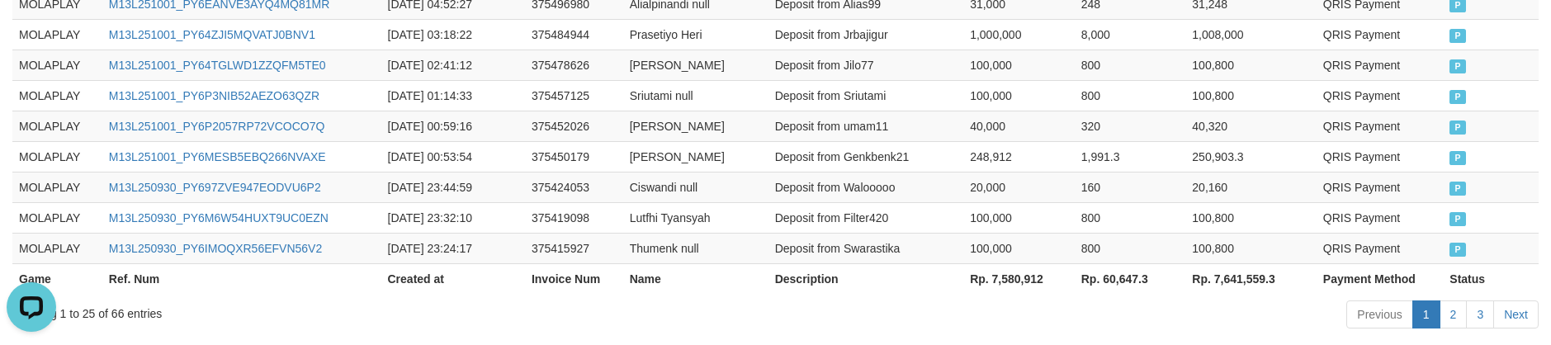
scroll to position [1208, 0]
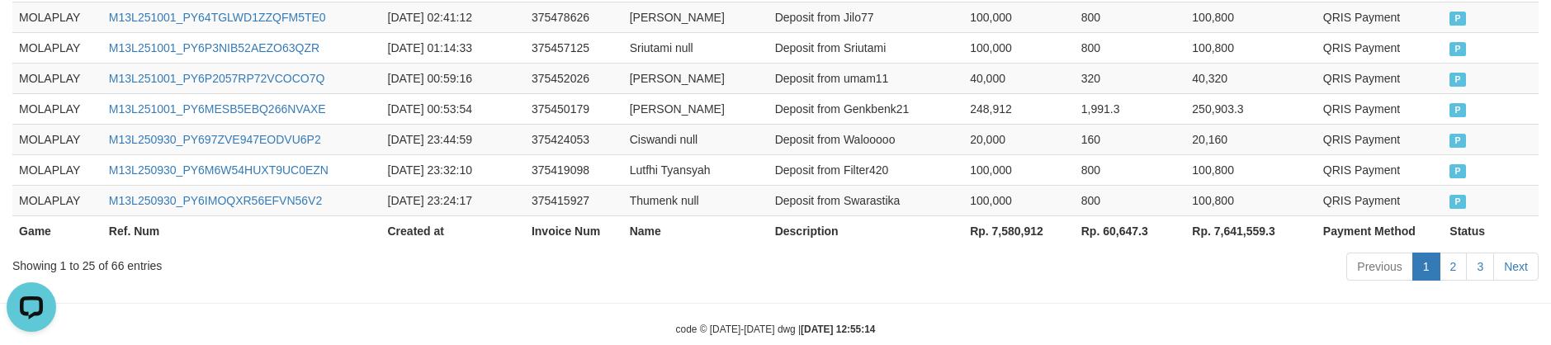
click at [1012, 215] on th "Rp. 7,580,912" at bounding box center [1018, 230] width 111 height 31
click at [1013, 215] on th "Rp. 7,580,912" at bounding box center [1018, 230] width 111 height 31
copy th "7,580,912"
